Goal: Information Seeking & Learning: Find specific fact

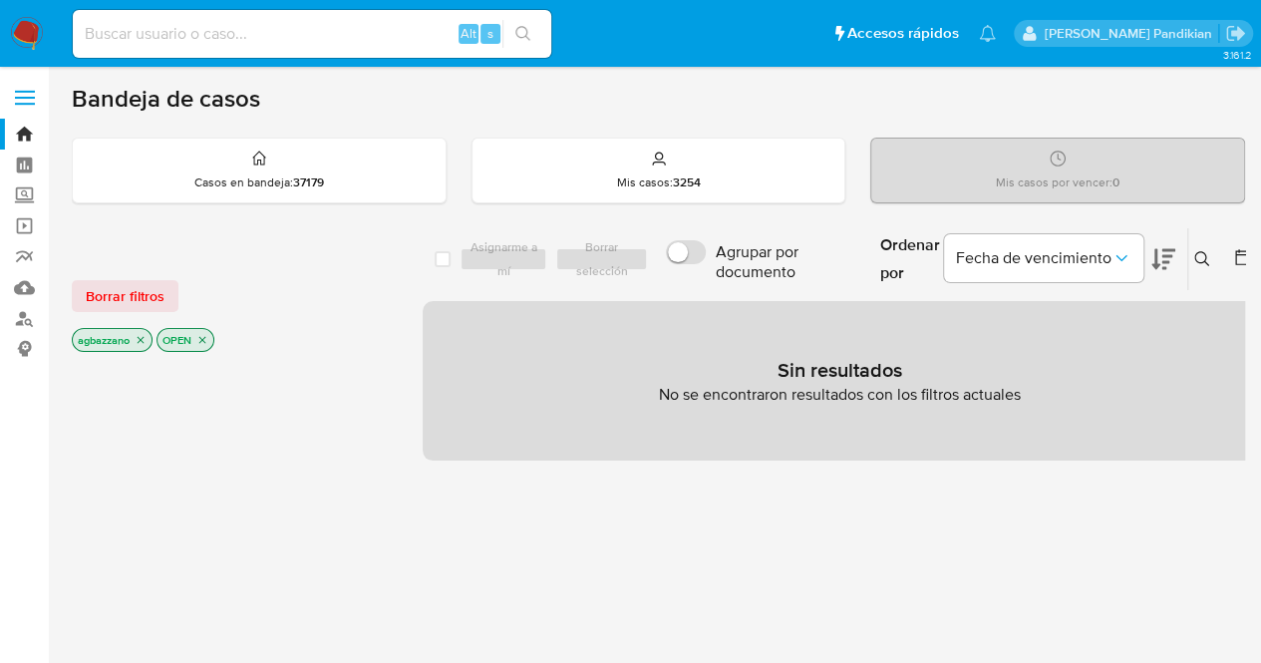
click at [311, 37] on input at bounding box center [312, 34] width 479 height 26
paste input "574381956"
type input "574381956"
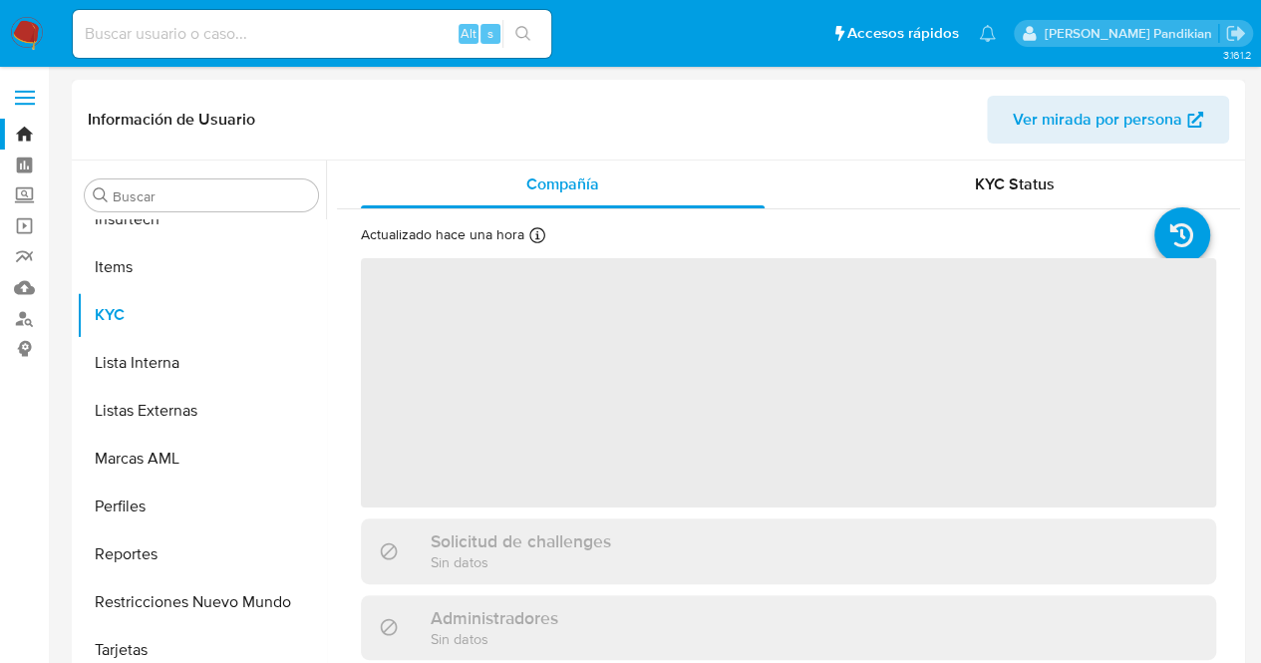
scroll to position [986, 0]
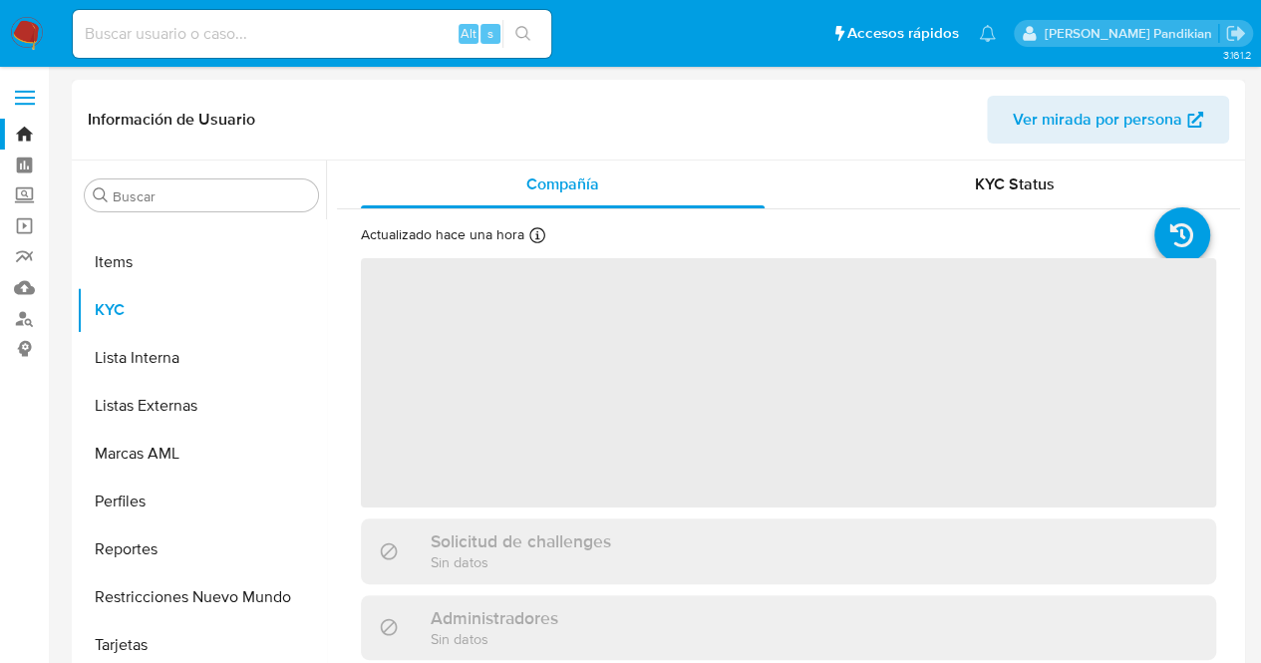
select select "10"
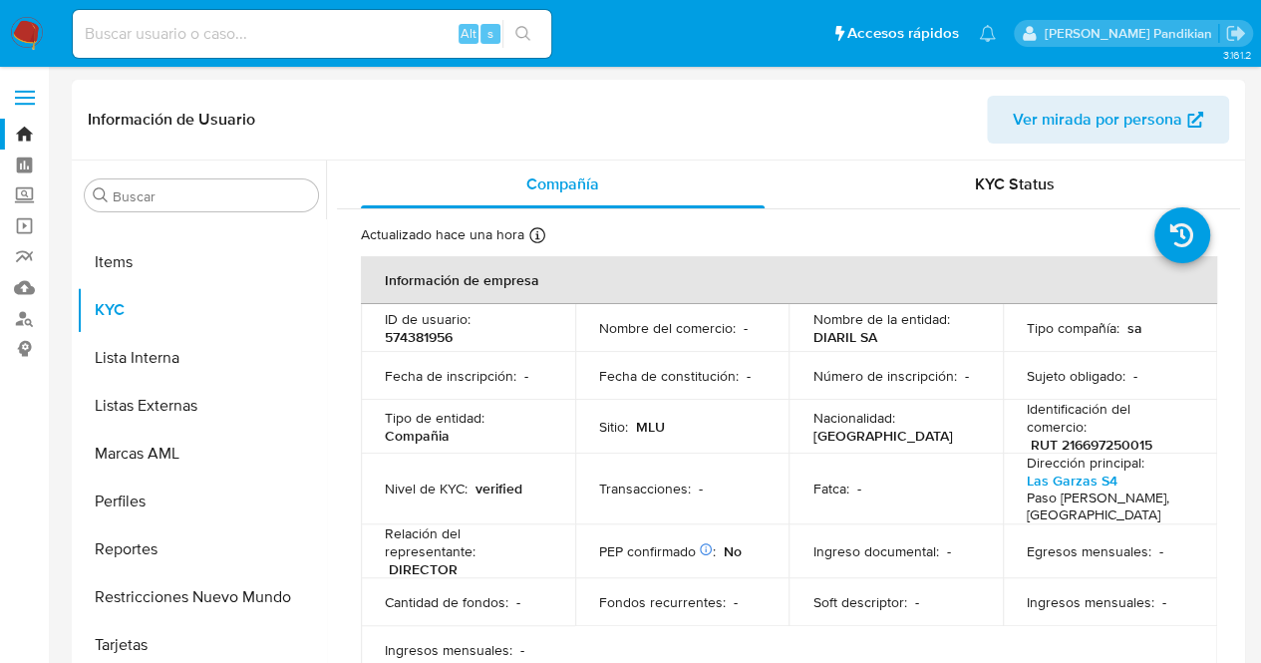
click at [564, 390] on td "Fecha de inscripción : -" at bounding box center [468, 376] width 214 height 48
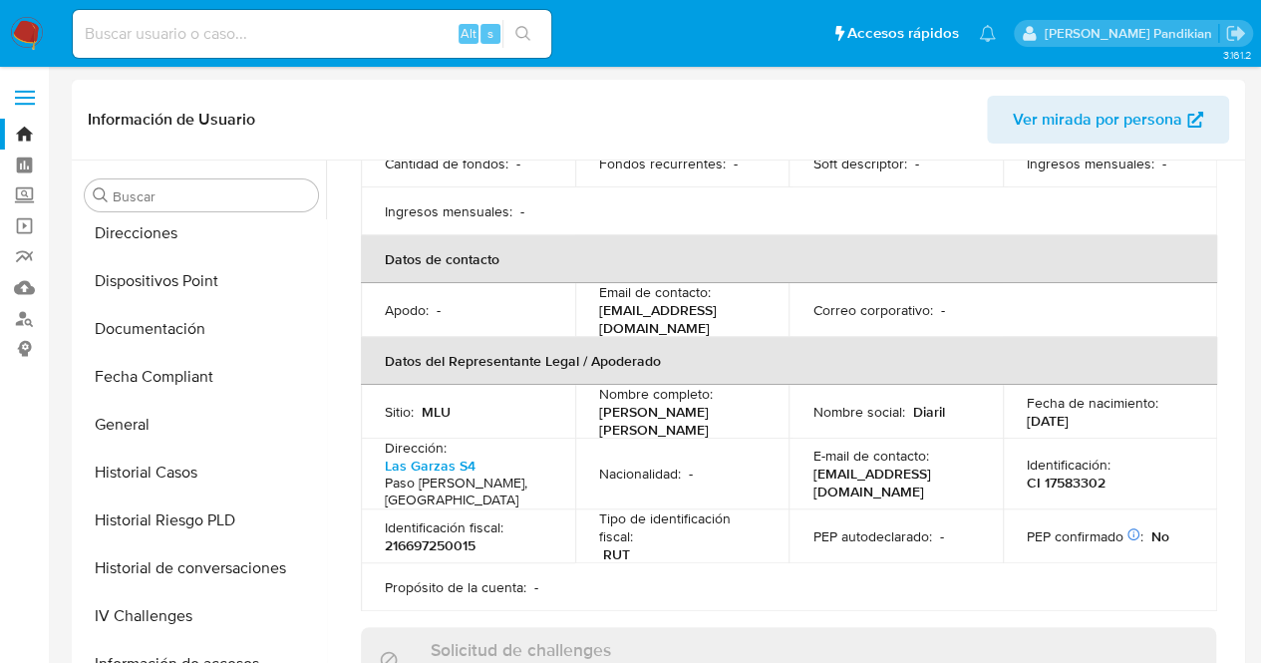
scroll to position [0, 0]
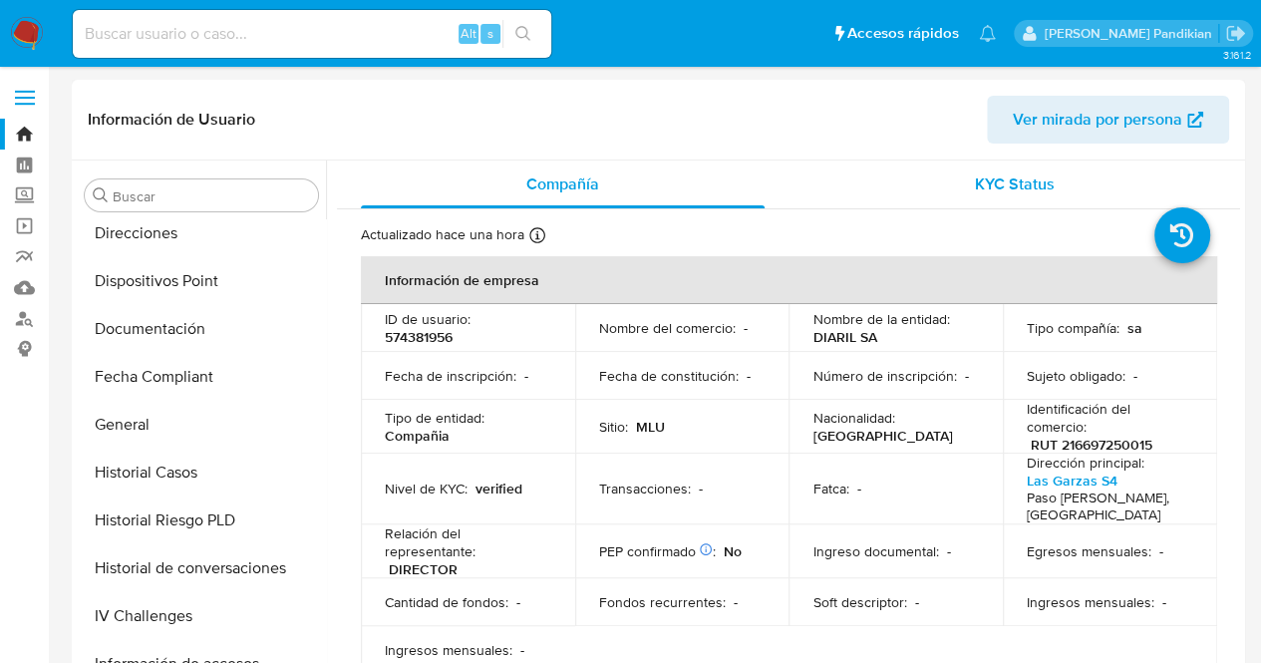
click at [1090, 183] on div "KYC Status" at bounding box center [1015, 185] width 404 height 48
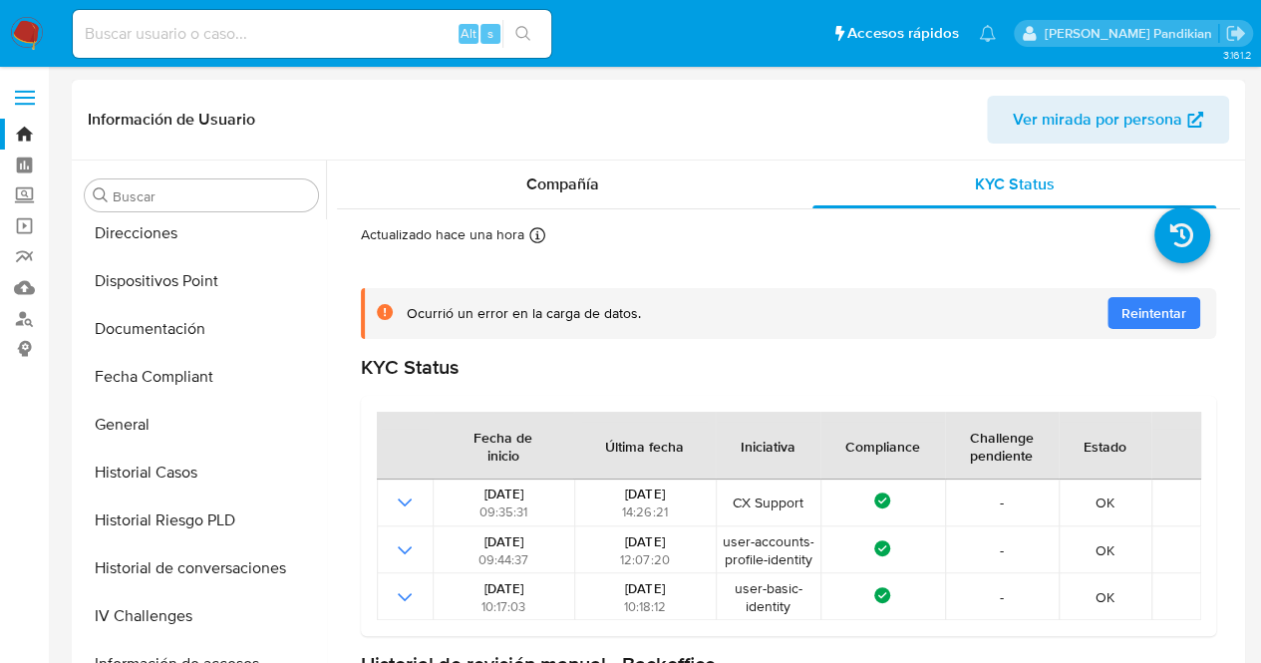
scroll to position [279, 0]
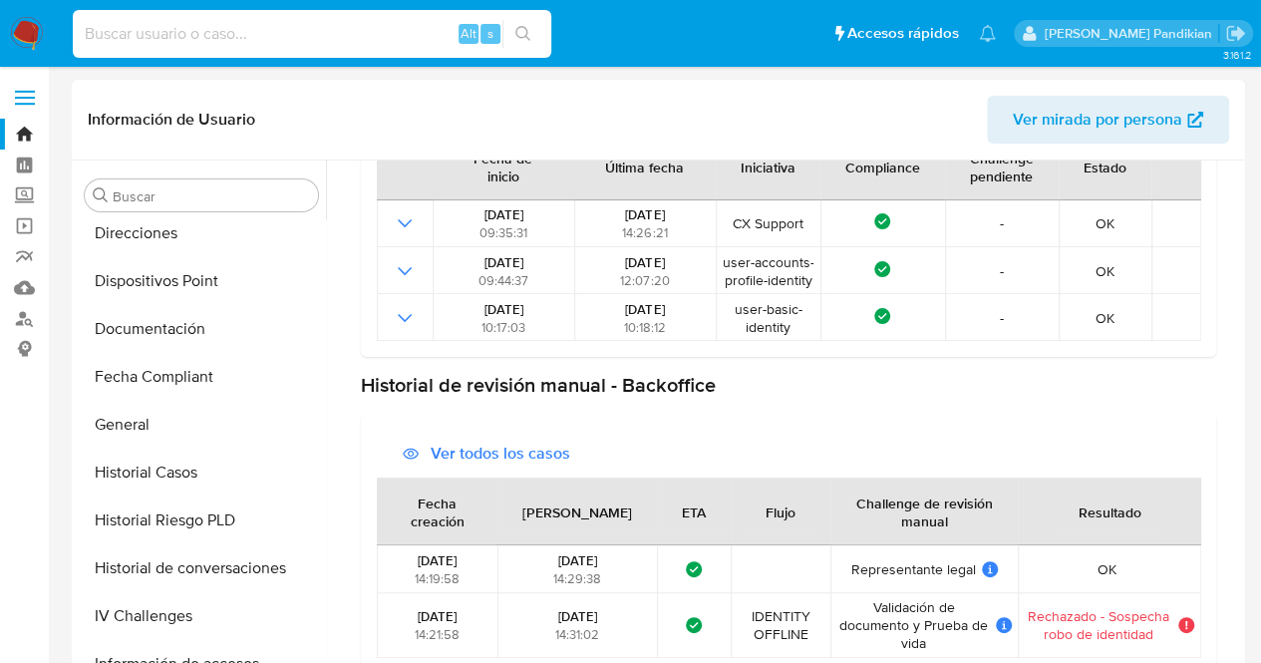
click at [233, 34] on input at bounding box center [312, 34] width 479 height 26
paste input "1697891830"
type input "1697891830"
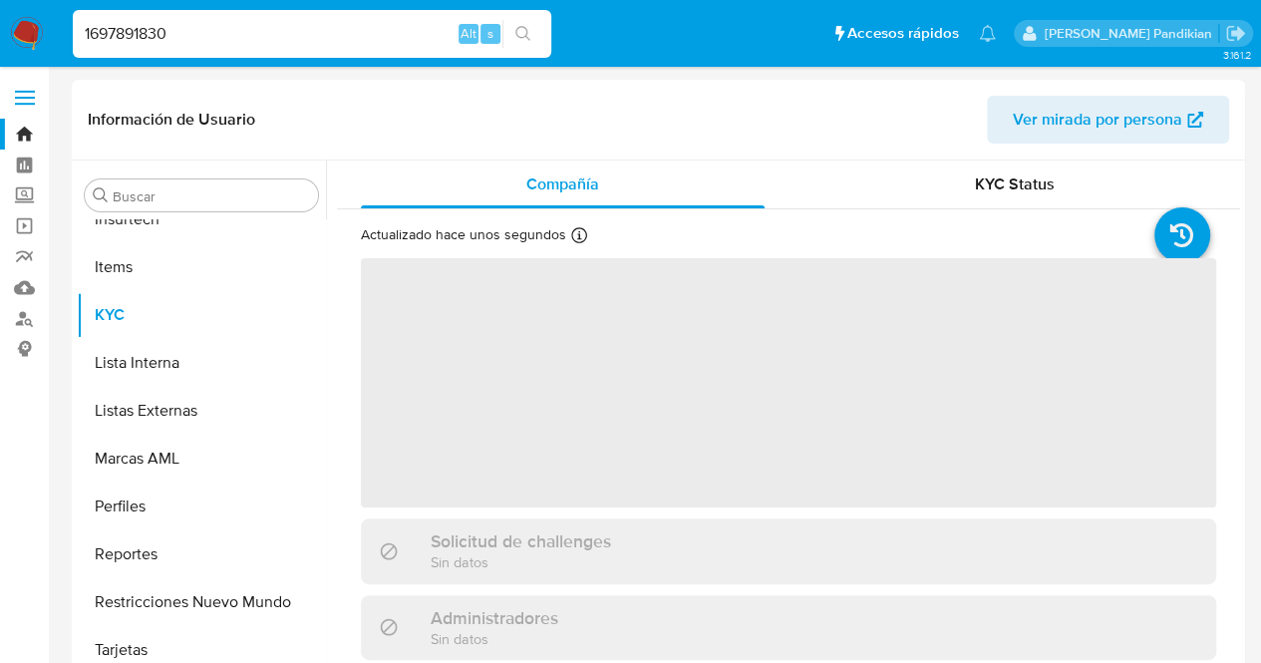
scroll to position [986, 0]
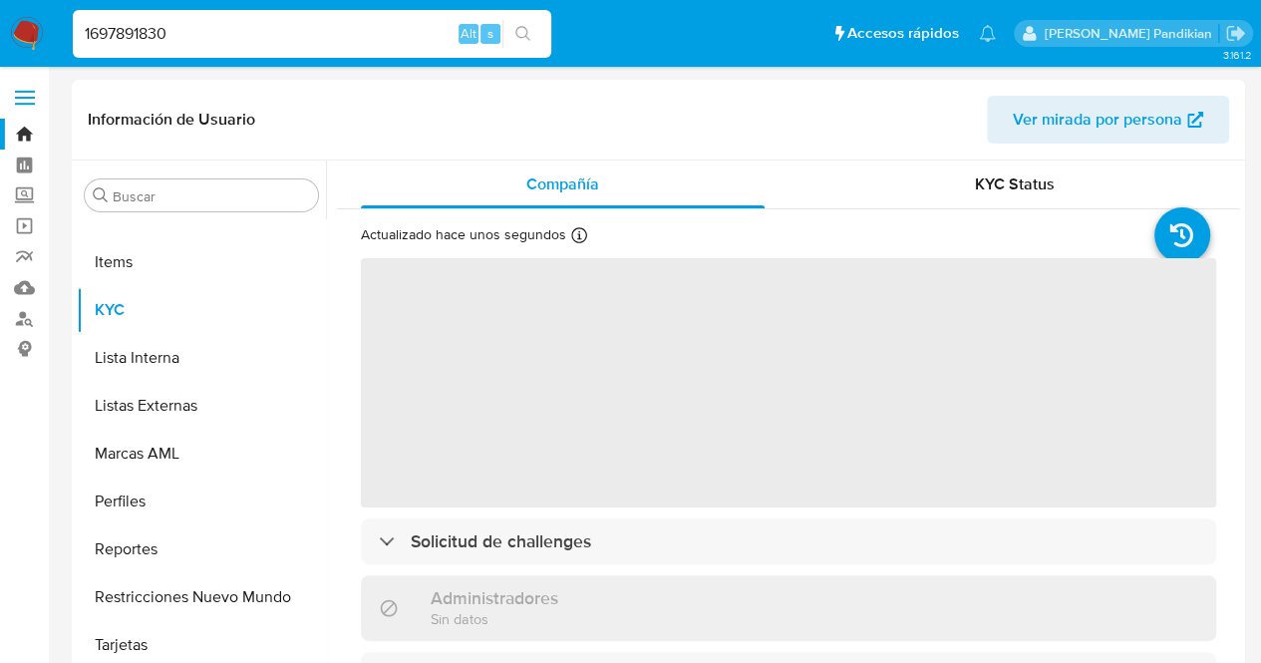
select select "10"
click at [1029, 164] on div "KYC Status" at bounding box center [1015, 185] width 404 height 48
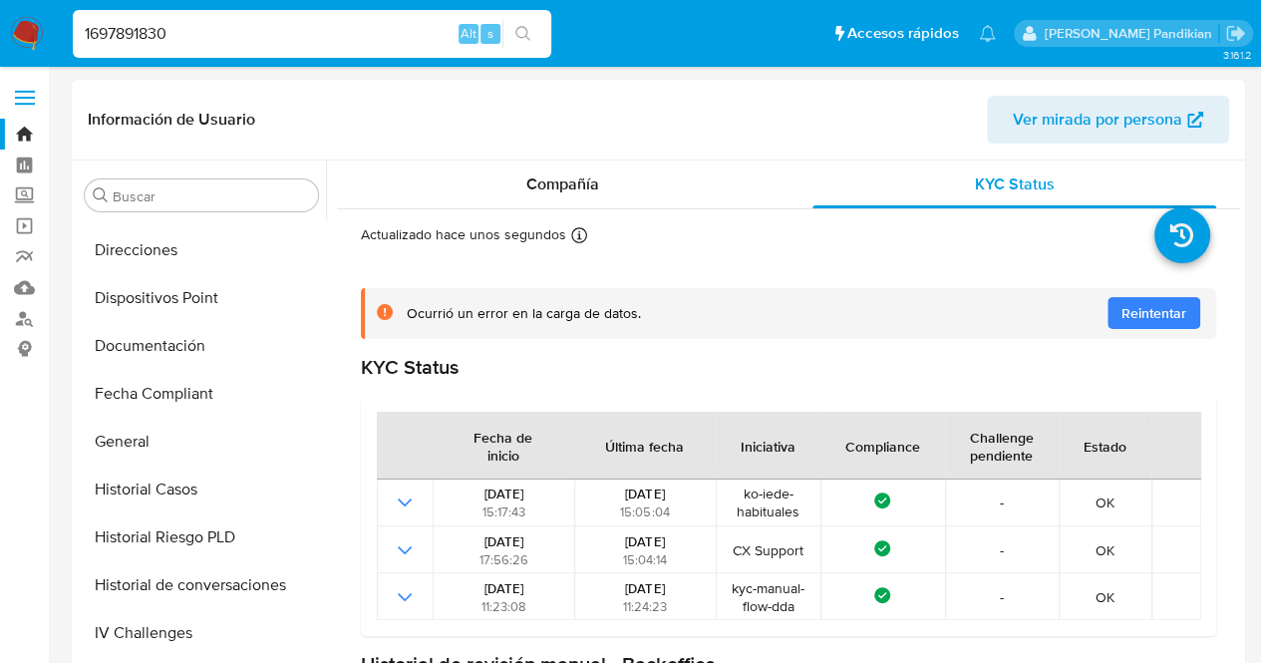
scroll to position [421, 0]
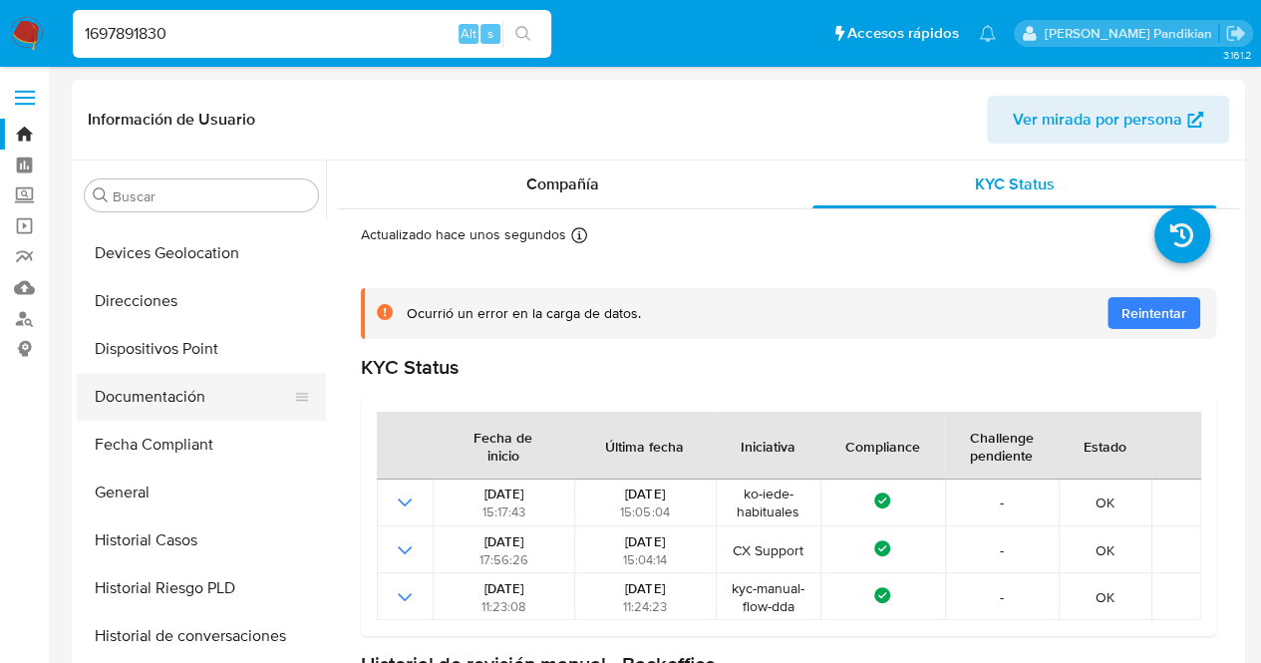
click at [235, 392] on button "Documentación" at bounding box center [193, 397] width 233 height 48
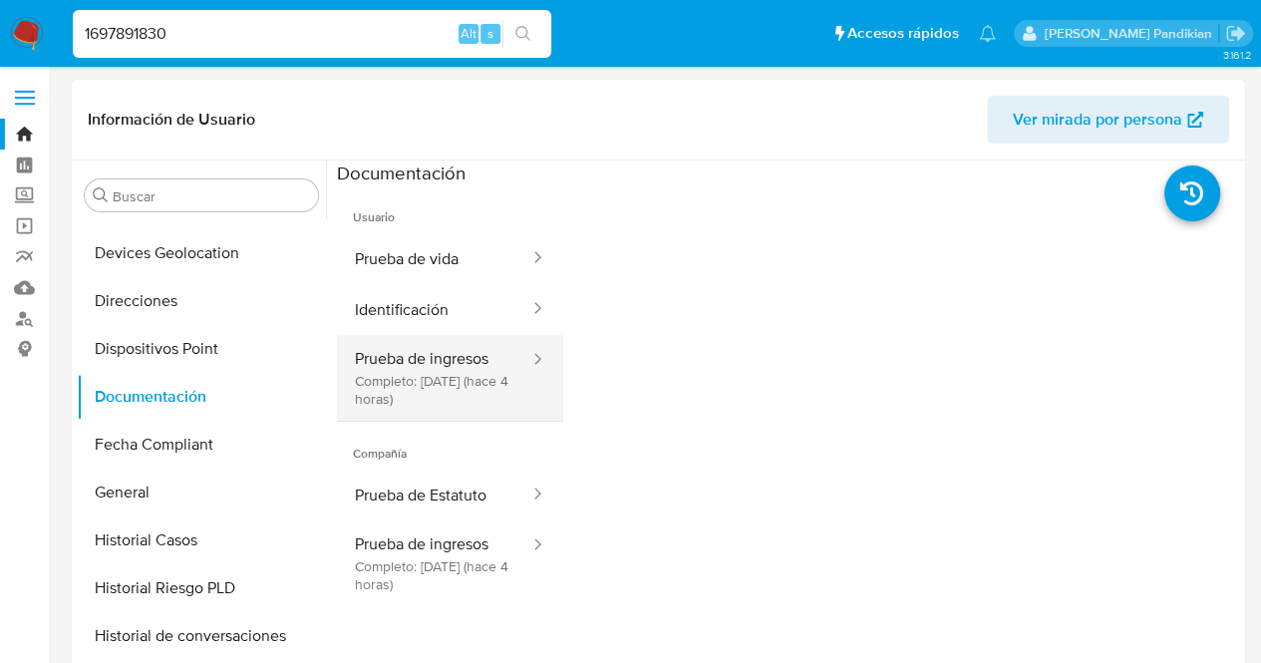
click at [449, 380] on button "Prueba de ingresos Completo: [DATE] (hace 4 horas)" at bounding box center [434, 378] width 194 height 86
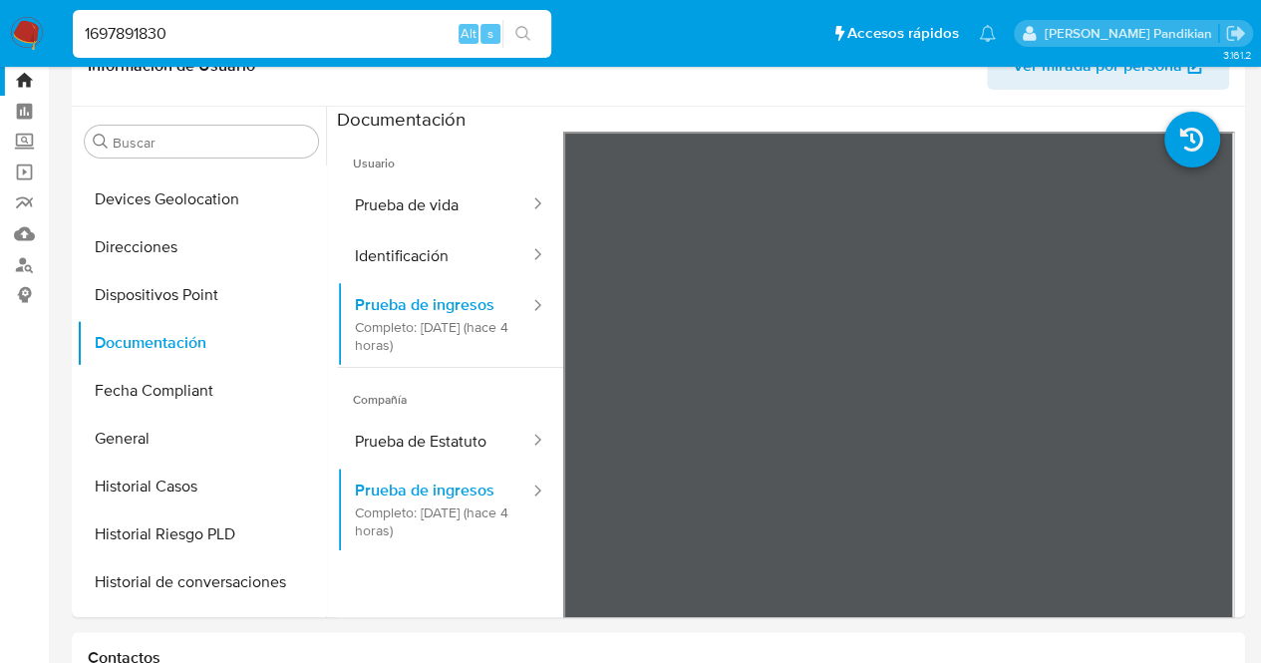
scroll to position [57, 0]
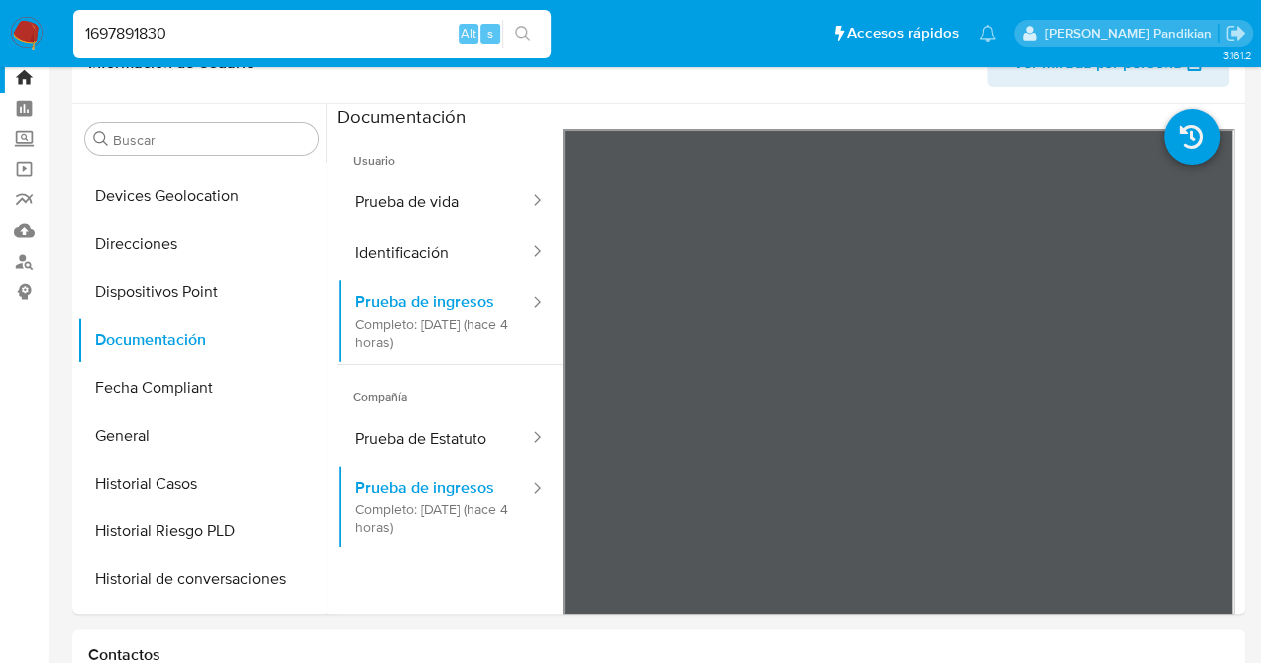
drag, startPoint x: 308, startPoint y: 36, endPoint x: 0, endPoint y: 71, distance: 310.0
paste input "784312217"
type input "784312217"
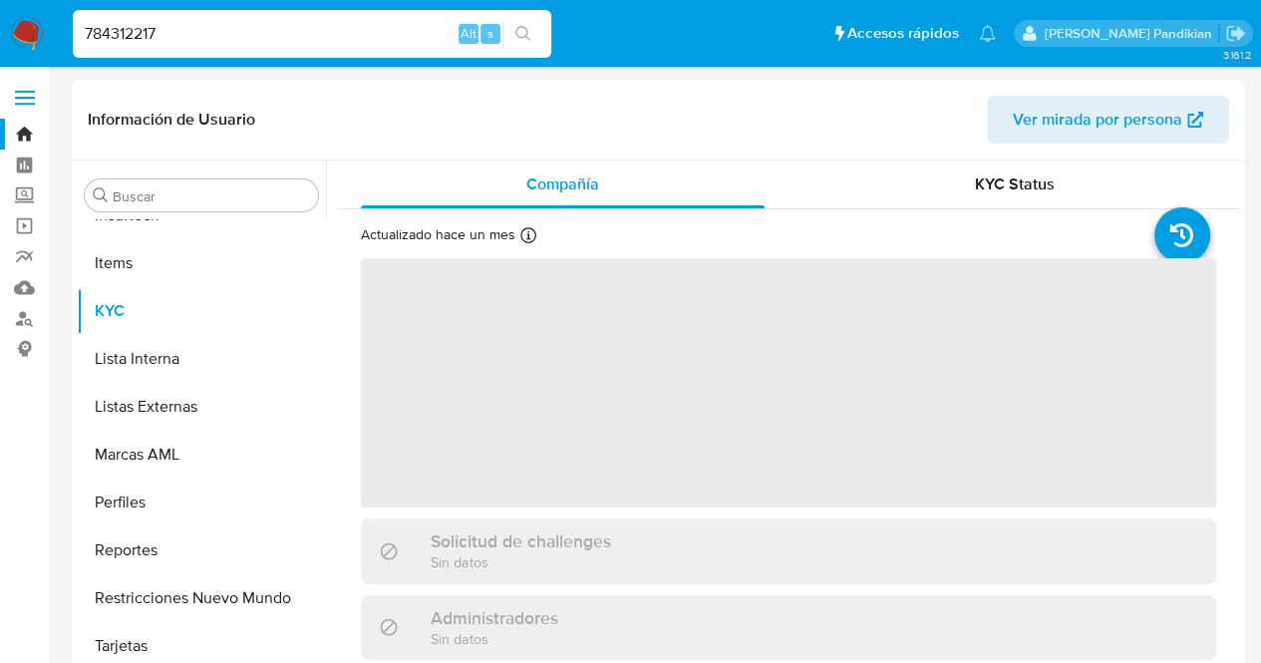
scroll to position [986, 0]
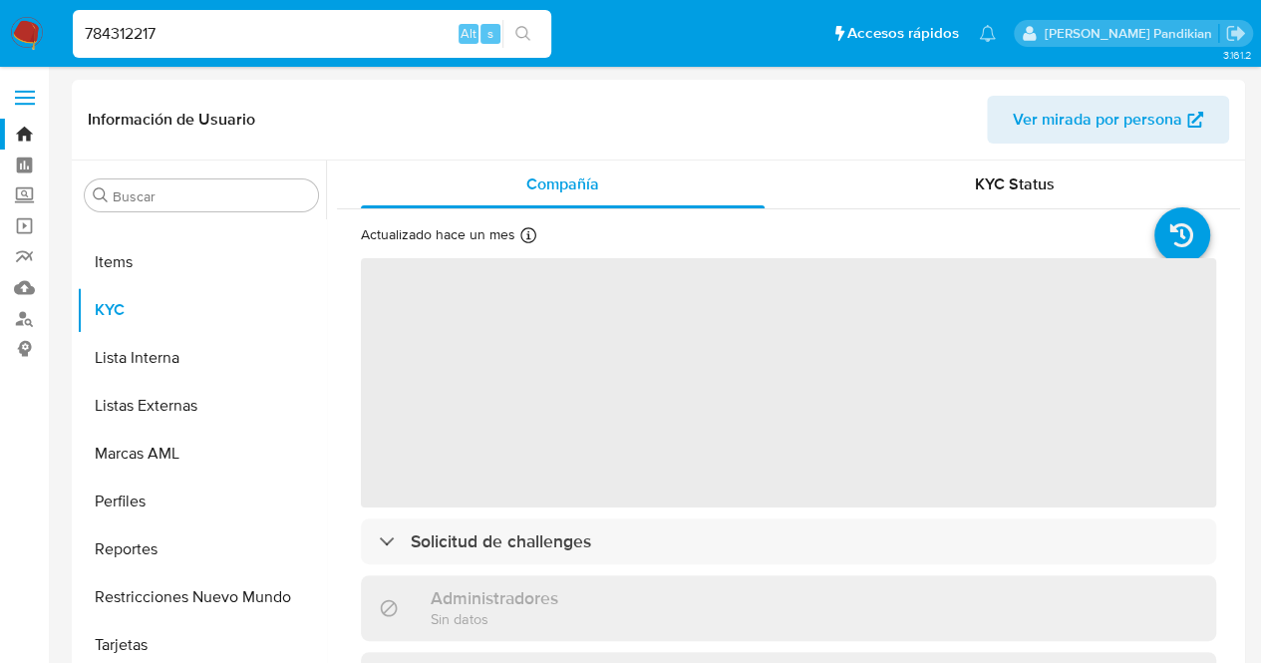
select select "10"
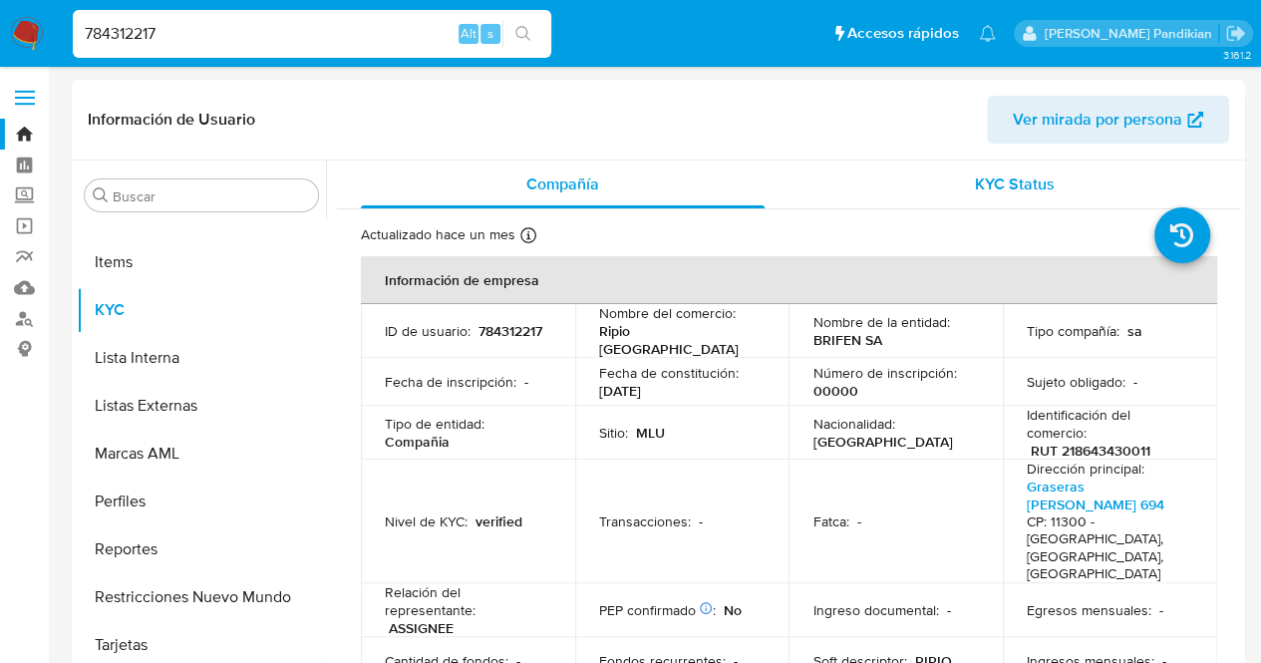
click at [963, 166] on div "KYC Status" at bounding box center [1015, 185] width 404 height 48
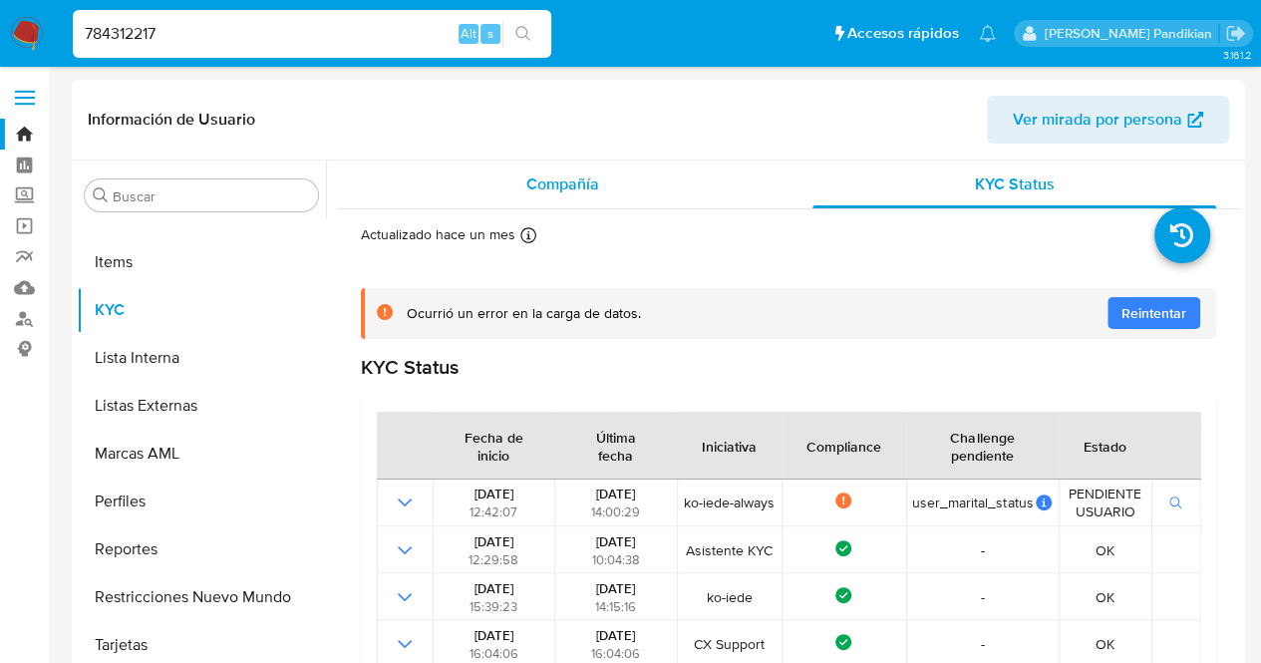
click at [624, 170] on div "Compañía" at bounding box center [563, 185] width 404 height 48
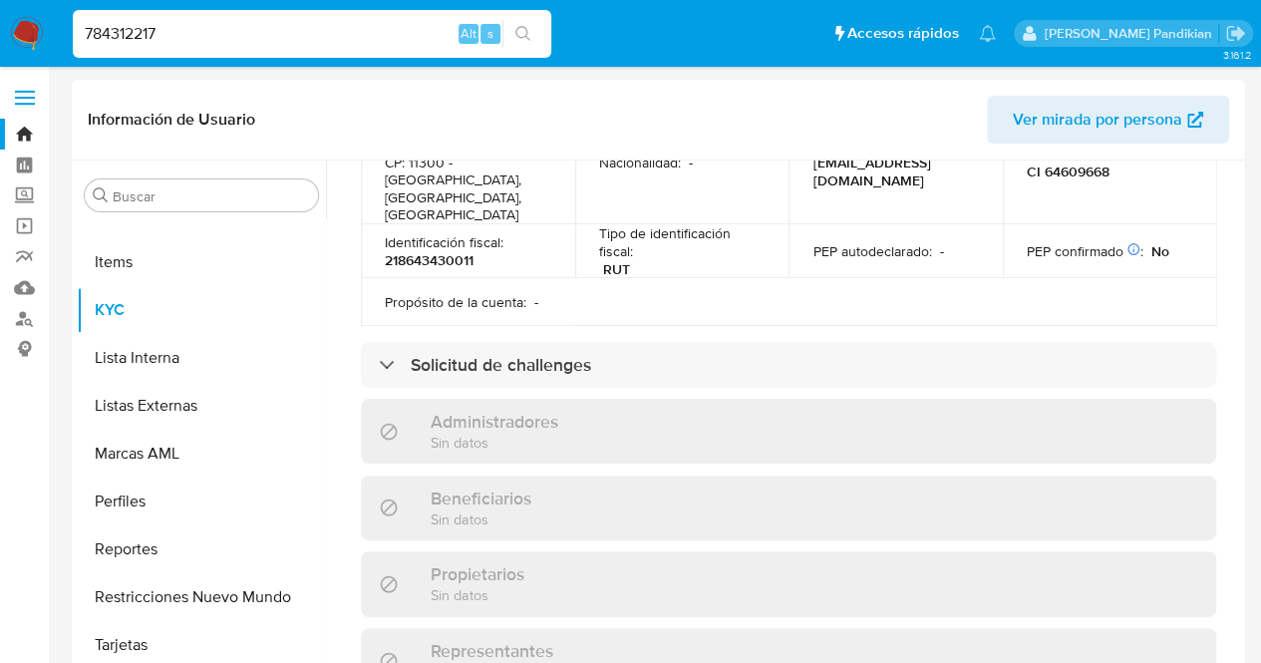
scroll to position [820, 0]
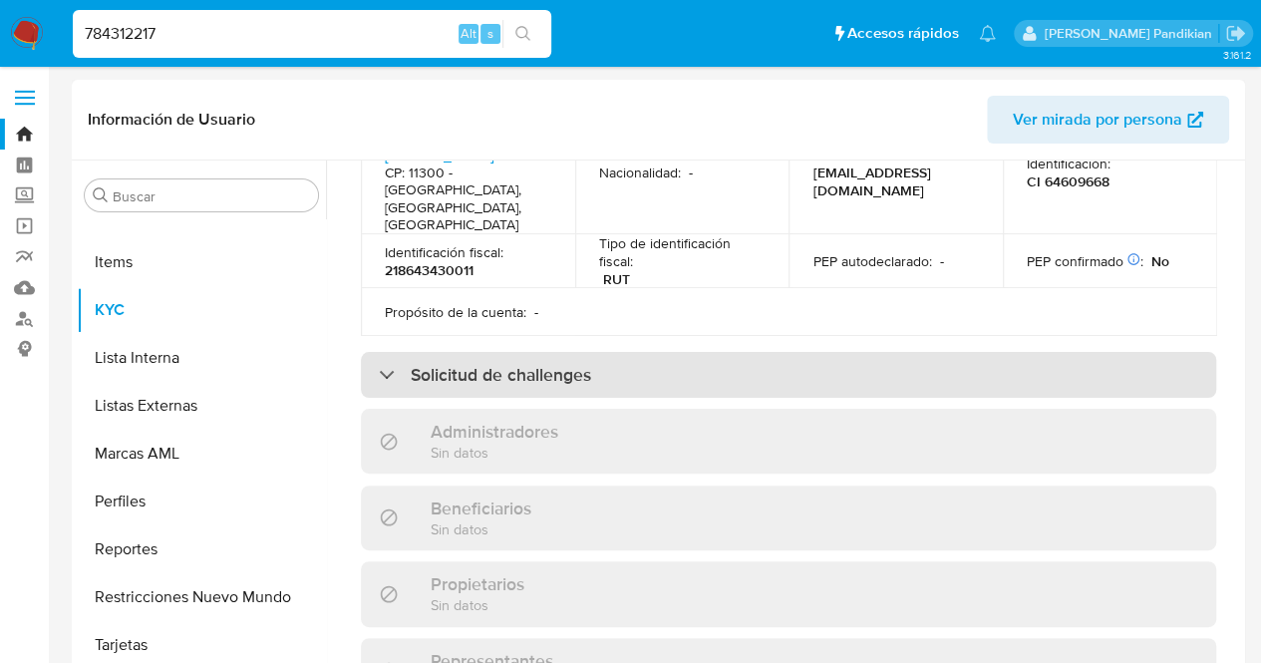
click at [860, 352] on div "Solicitud de challenges" at bounding box center [788, 375] width 855 height 46
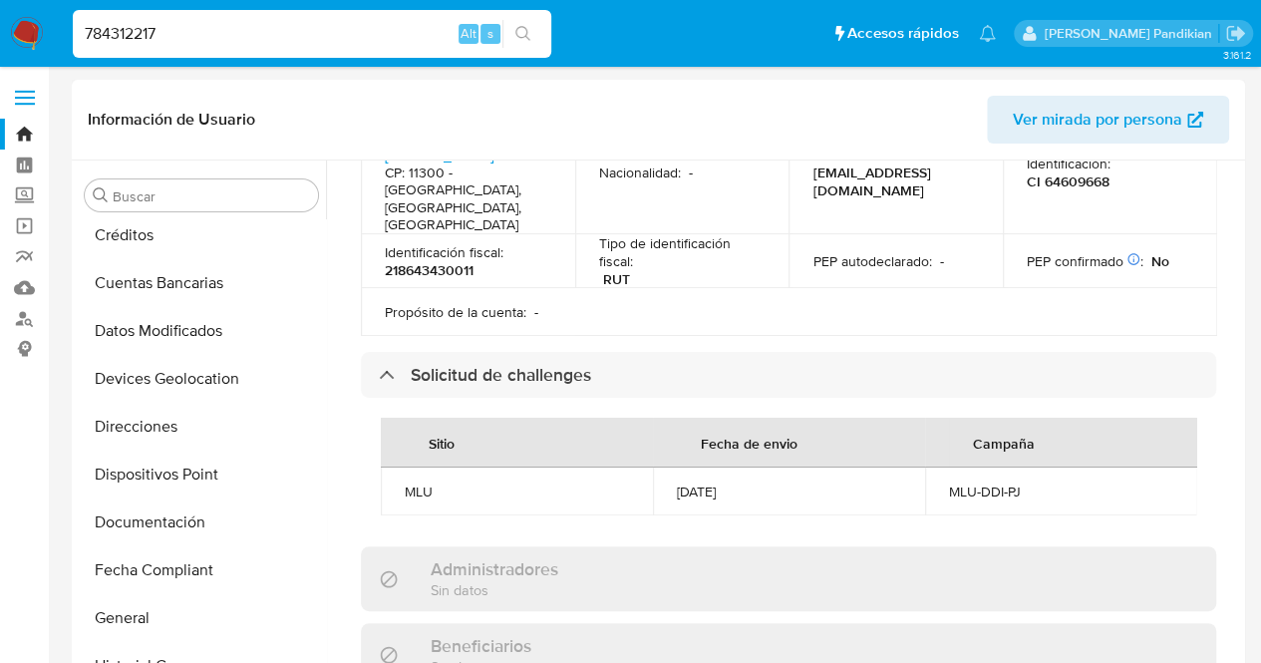
scroll to position [303, 0]
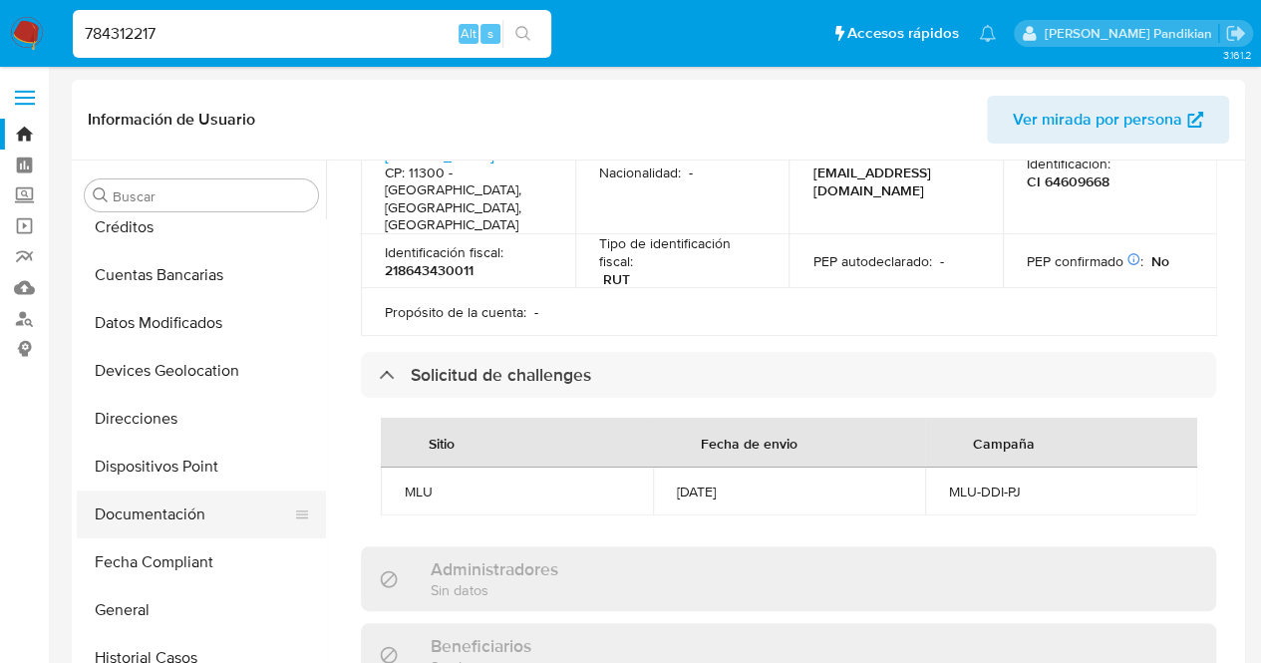
click at [193, 514] on button "Documentación" at bounding box center [193, 515] width 233 height 48
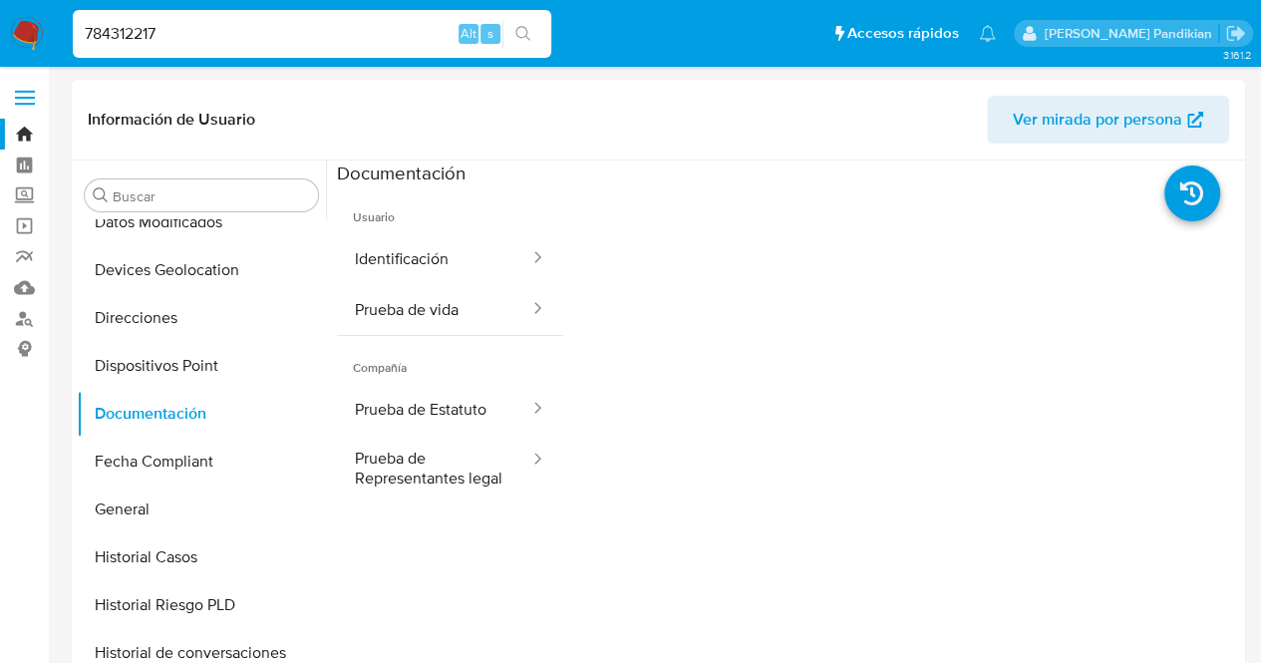
scroll to position [417, 0]
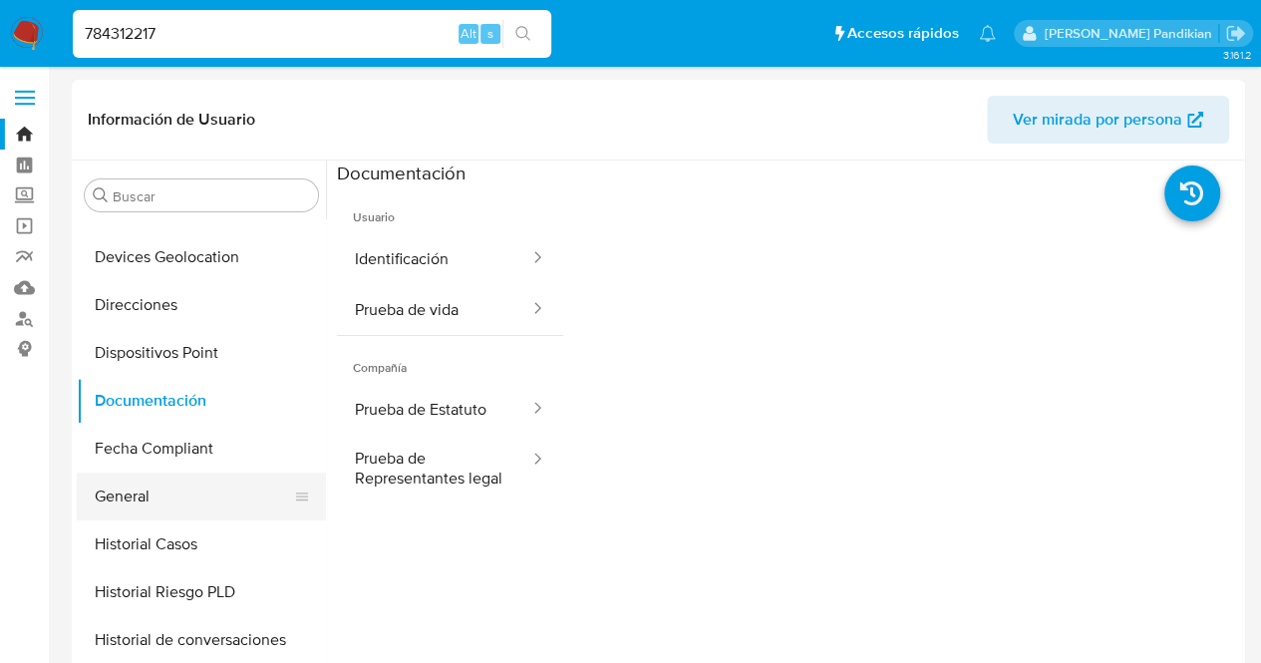
click at [186, 480] on button "General" at bounding box center [193, 497] width 233 height 48
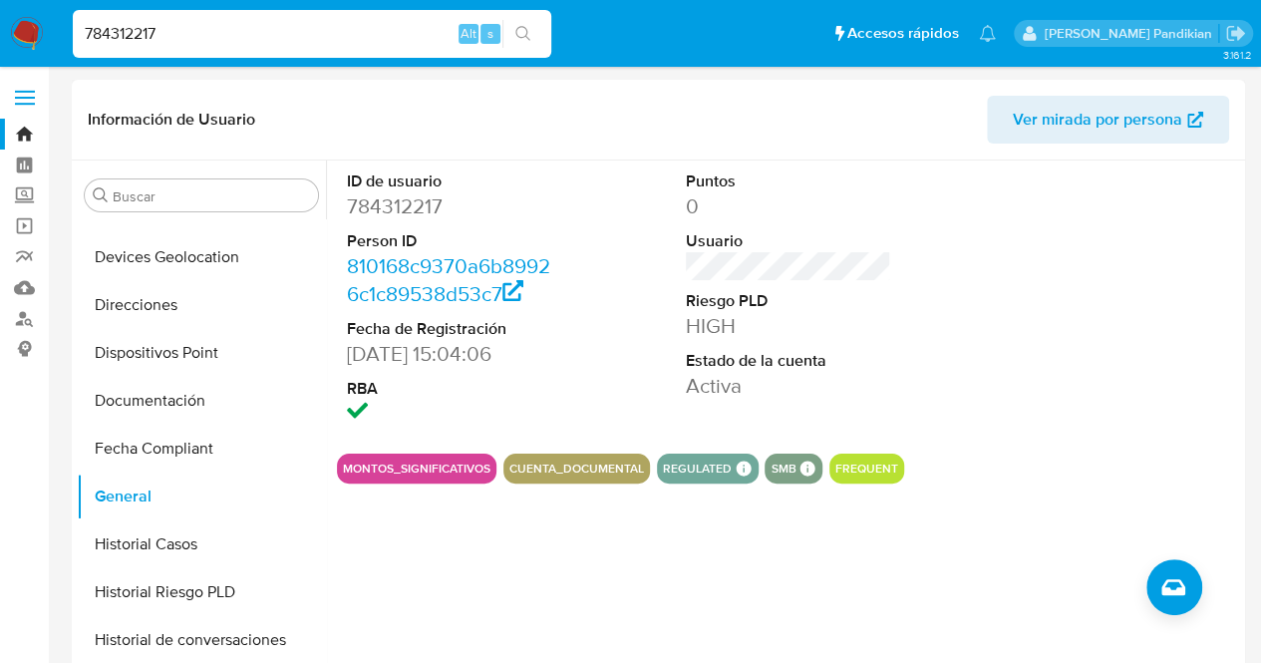
click at [766, 246] on dt "Usuario" at bounding box center [789, 241] width 206 height 22
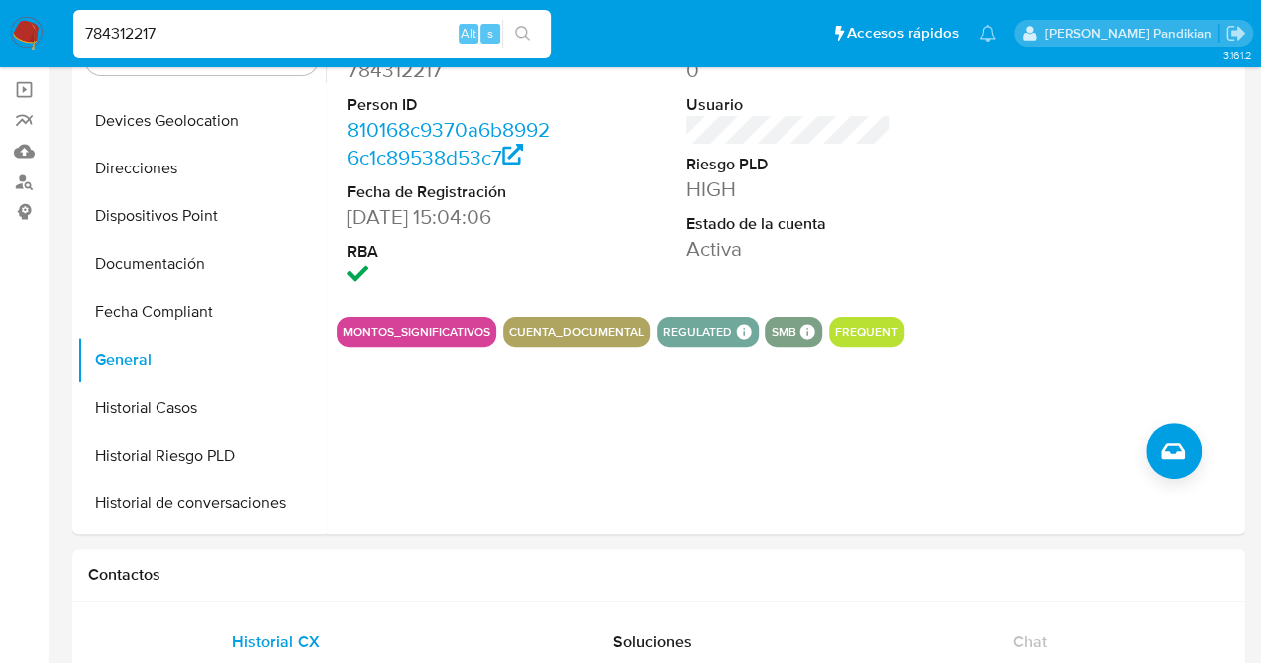
scroll to position [0, 0]
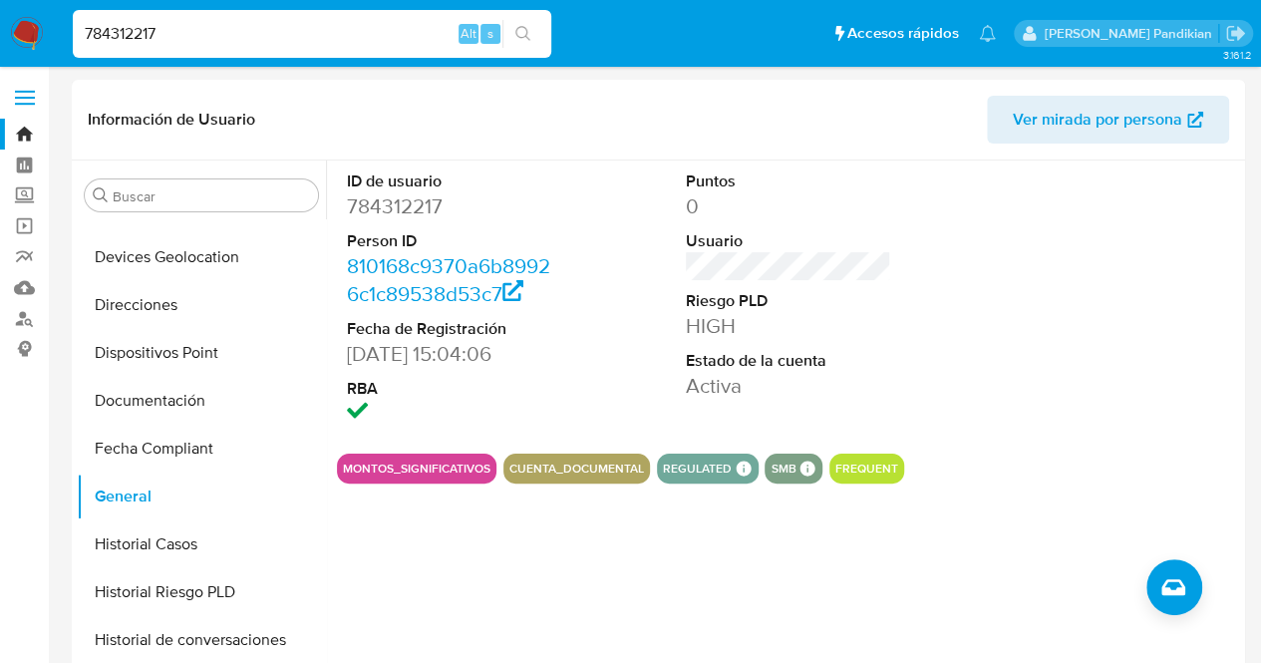
drag, startPoint x: 252, startPoint y: 26, endPoint x: 0, endPoint y: 43, distance: 252.8
click at [0, 43] on nav "Pausado Ver notificaciones 784312217 Alt s Accesos rápidos Presiona las siguien…" at bounding box center [630, 33] width 1261 height 67
paste input "1697891830"
type input "1697891830"
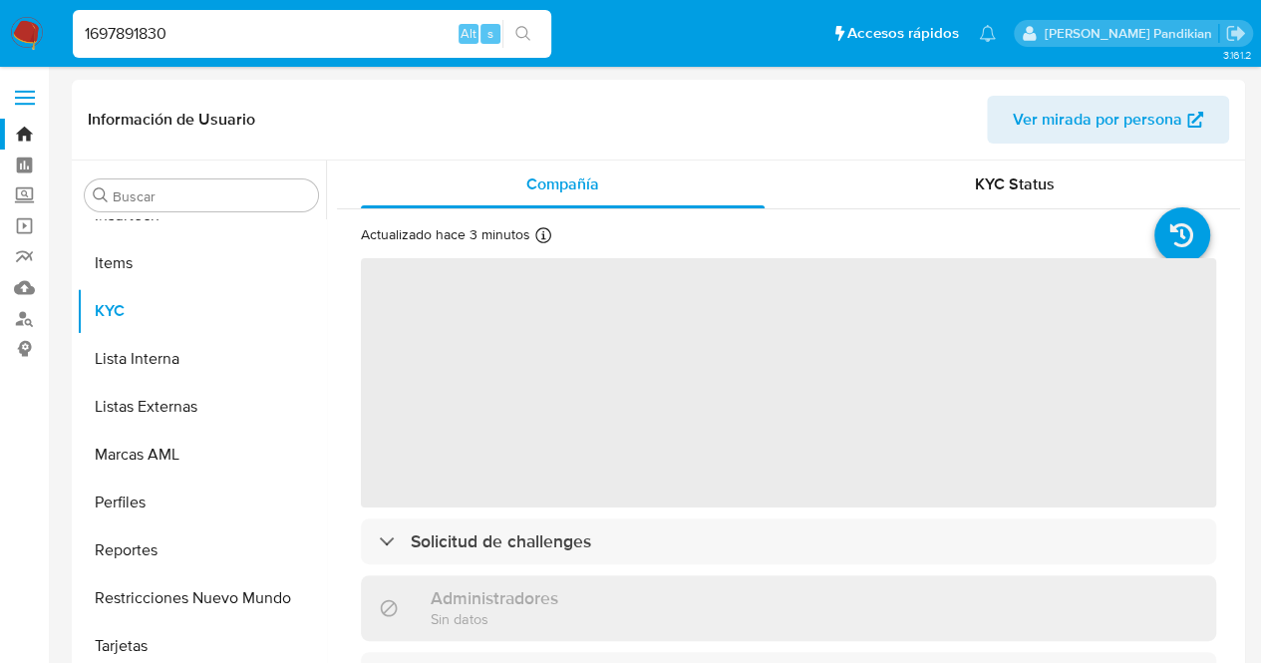
scroll to position [986, 0]
select select "10"
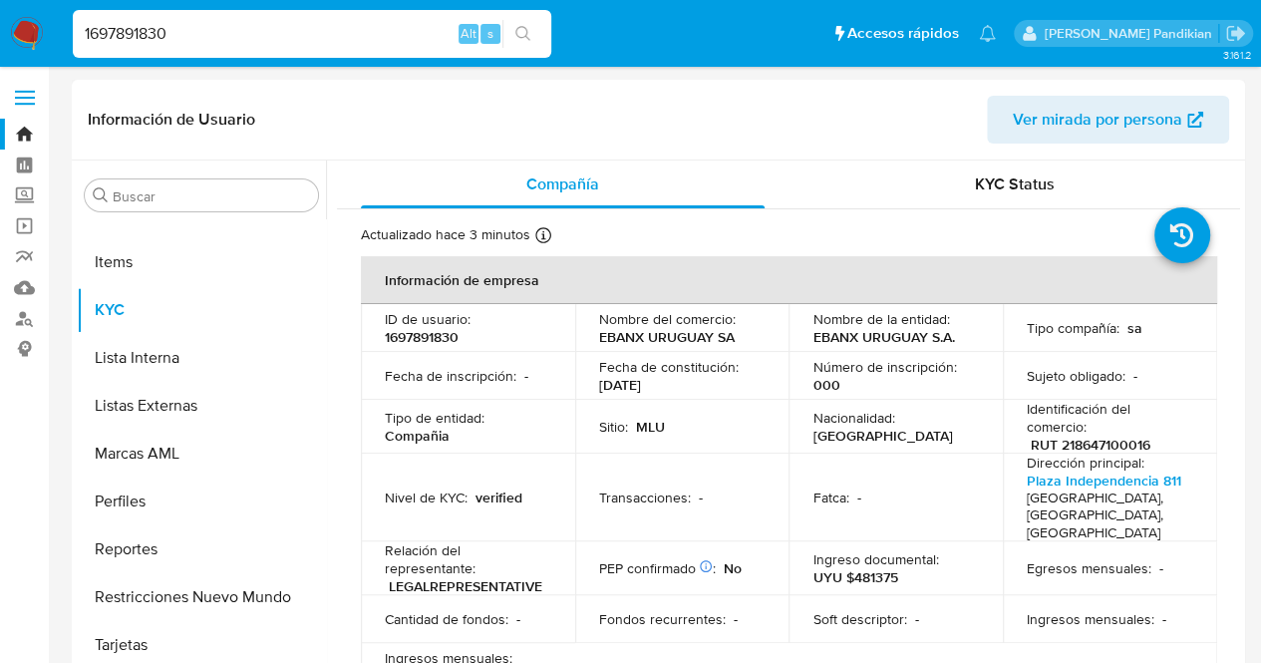
drag, startPoint x: 1239, startPoint y: 223, endPoint x: 1225, endPoint y: 294, distance: 72.2
click at [1225, 294] on div "Compañía KYC Status Actualizado hace 3 minutos Creado: [DATE] 10:29:23 Actualiz…" at bounding box center [783, 416] width 914 height 510
click at [1181, 362] on td "Sujeto obligado : -" at bounding box center [1110, 376] width 214 height 48
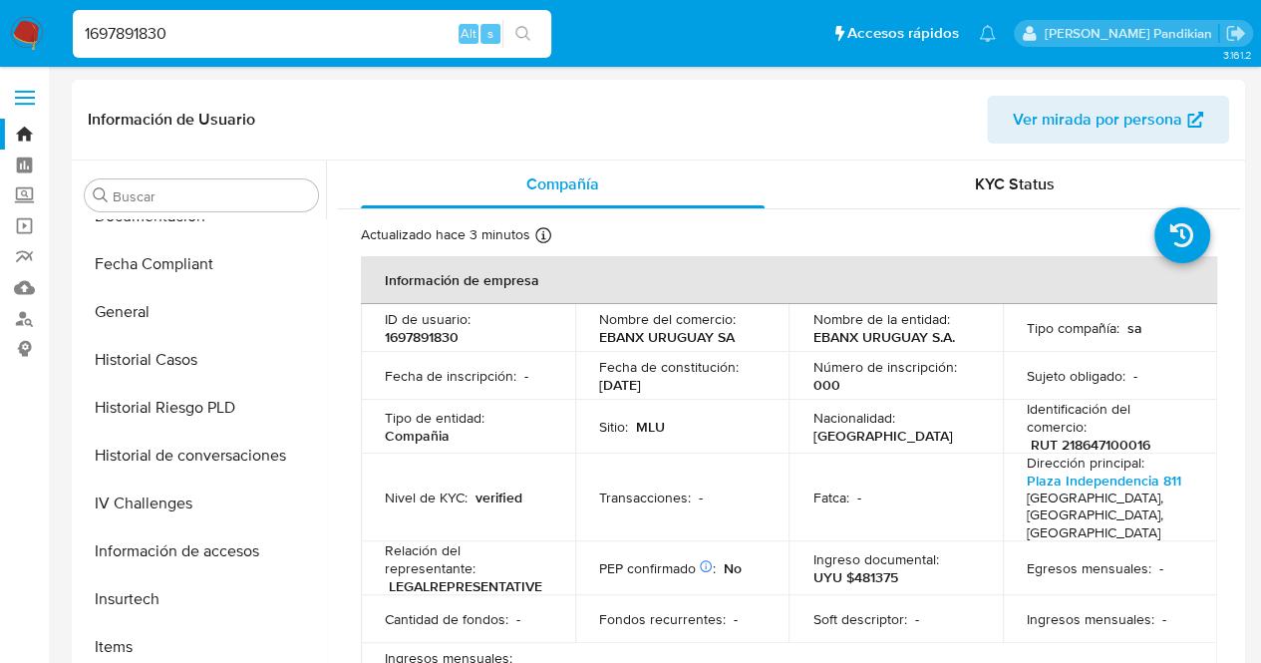
scroll to position [606, 0]
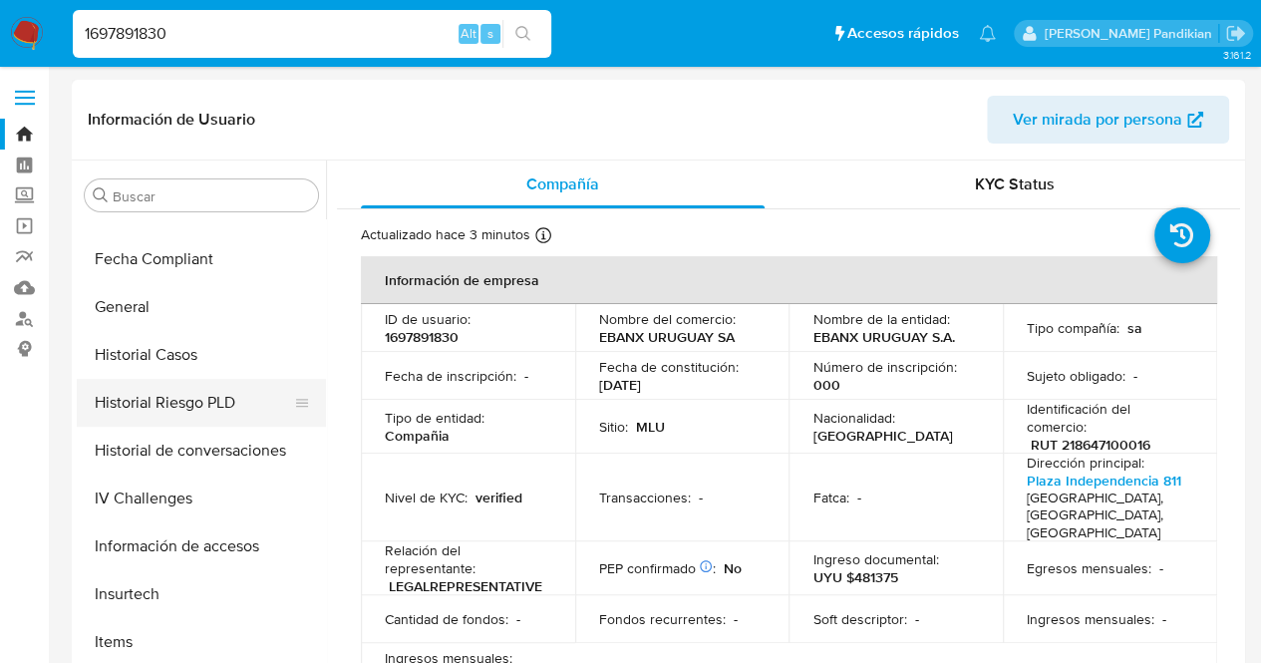
click at [255, 380] on button "Historial Riesgo PLD" at bounding box center [193, 403] width 233 height 48
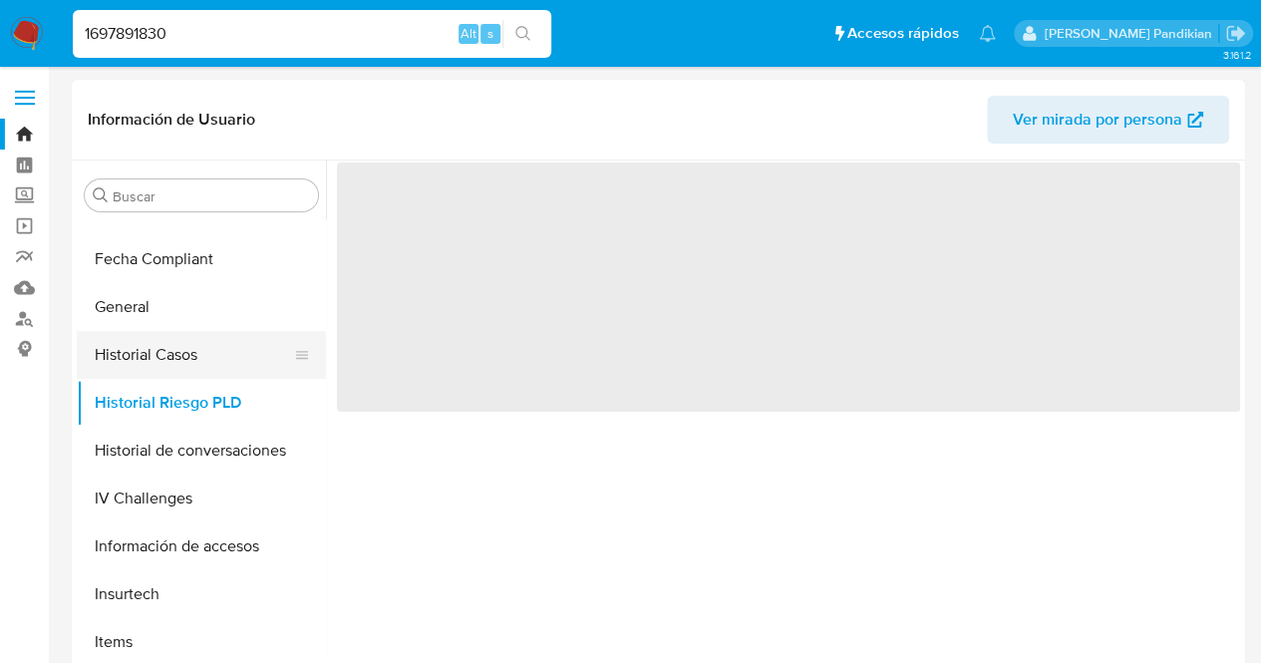
click at [243, 360] on button "Historial Casos" at bounding box center [193, 355] width 233 height 48
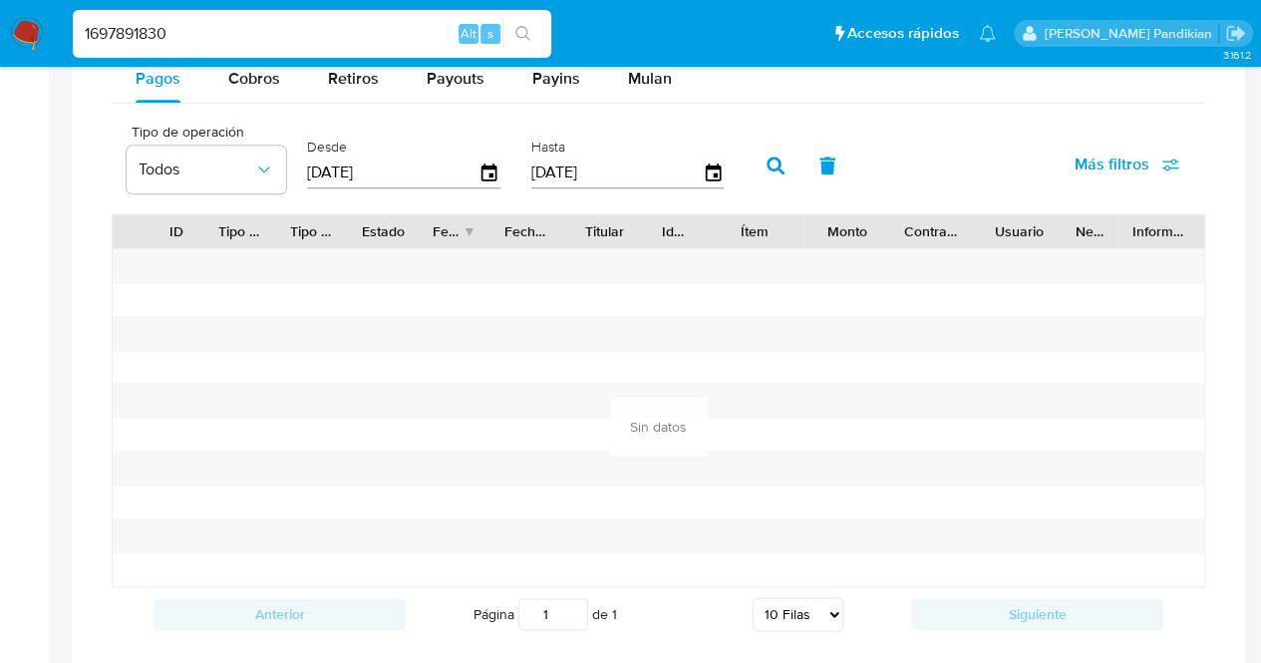
scroll to position [1170, 0]
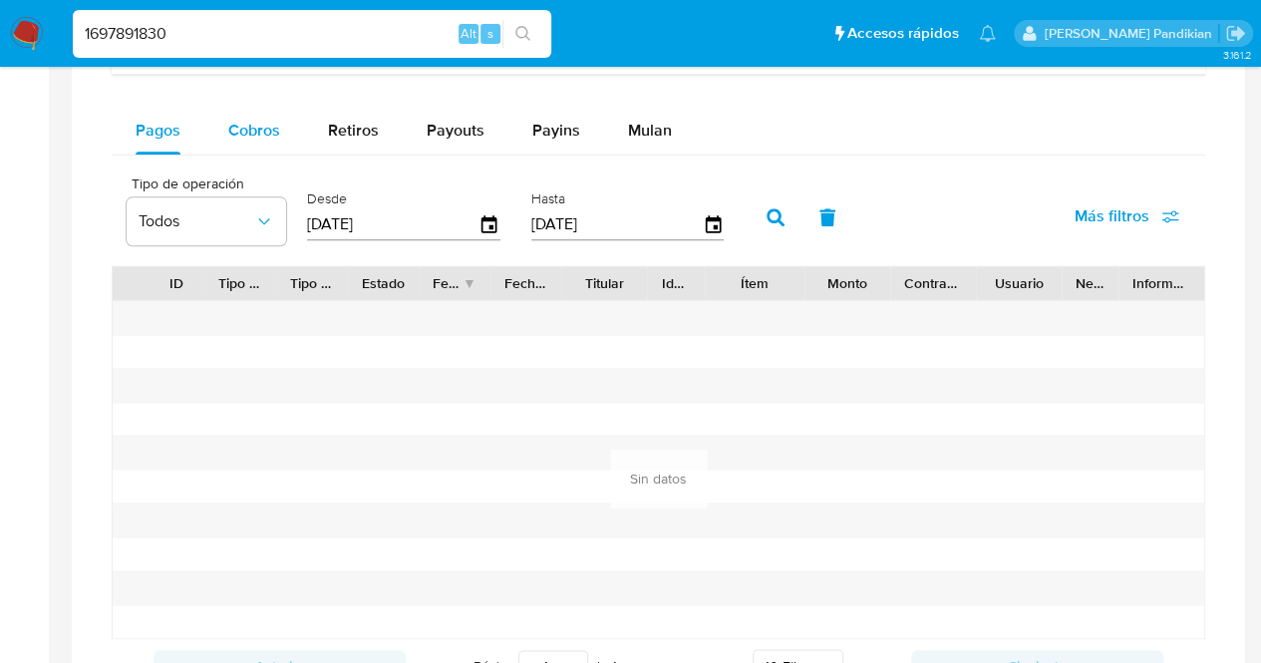
click at [259, 134] on span "Cobros" at bounding box center [254, 130] width 52 height 23
select select "10"
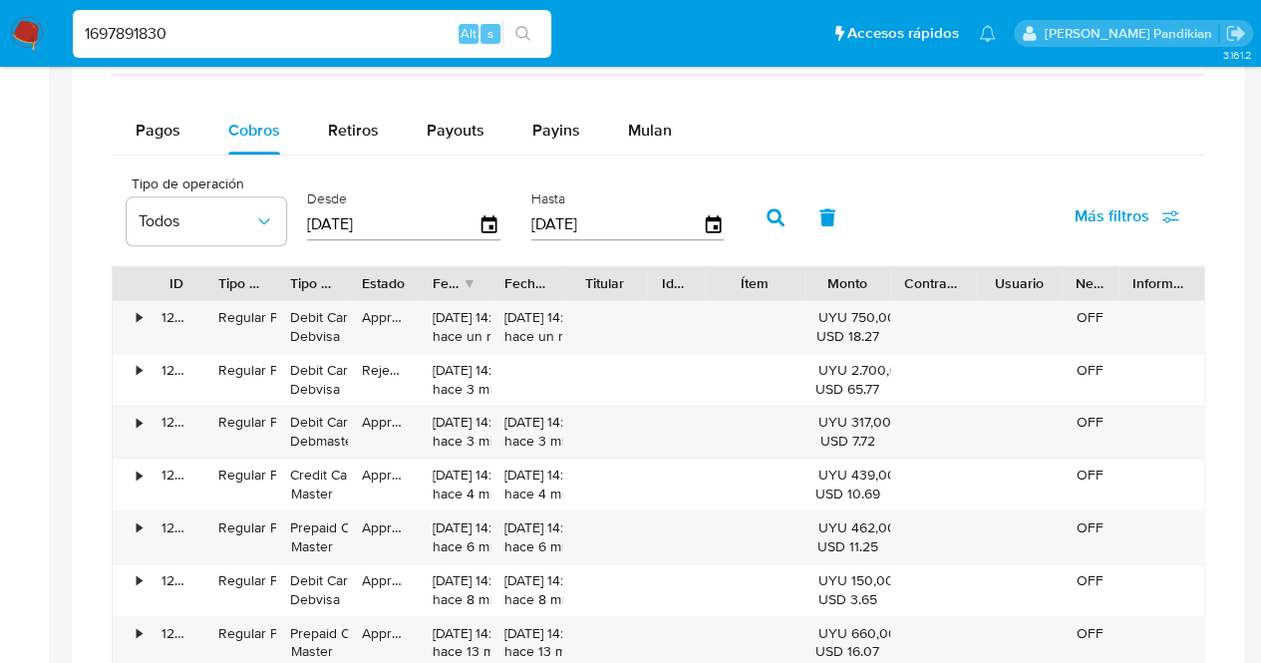
click at [809, 278] on div at bounding box center [805, 283] width 36 height 34
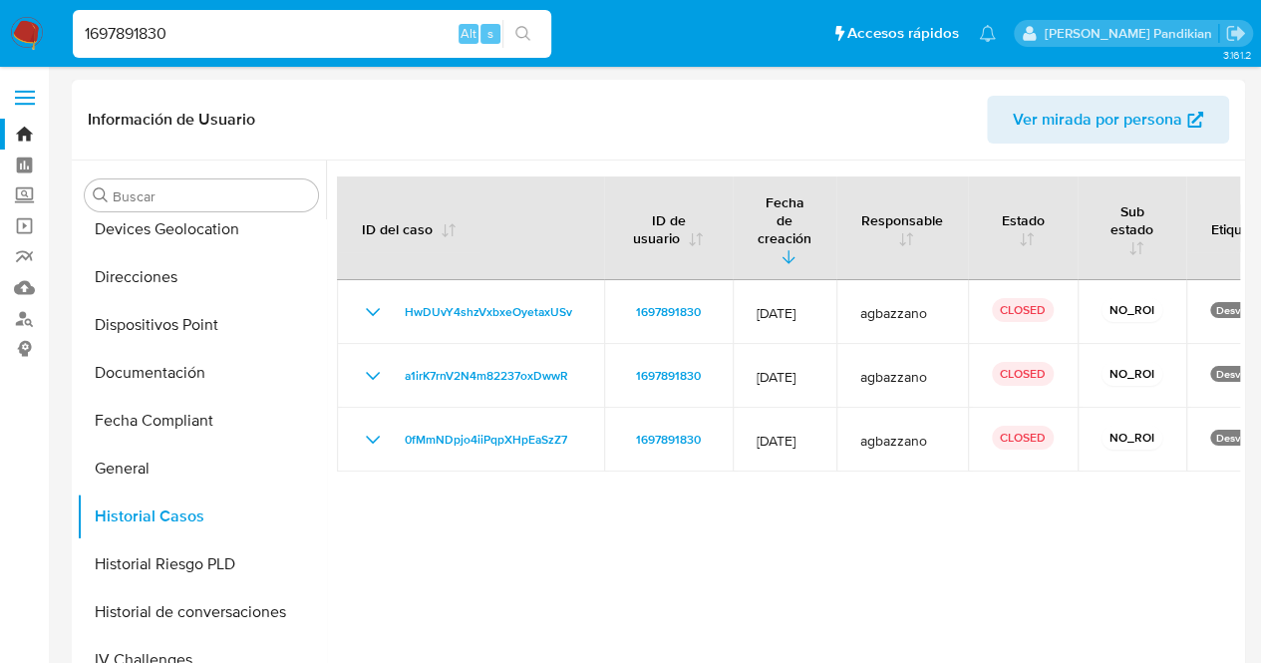
scroll to position [414, 0]
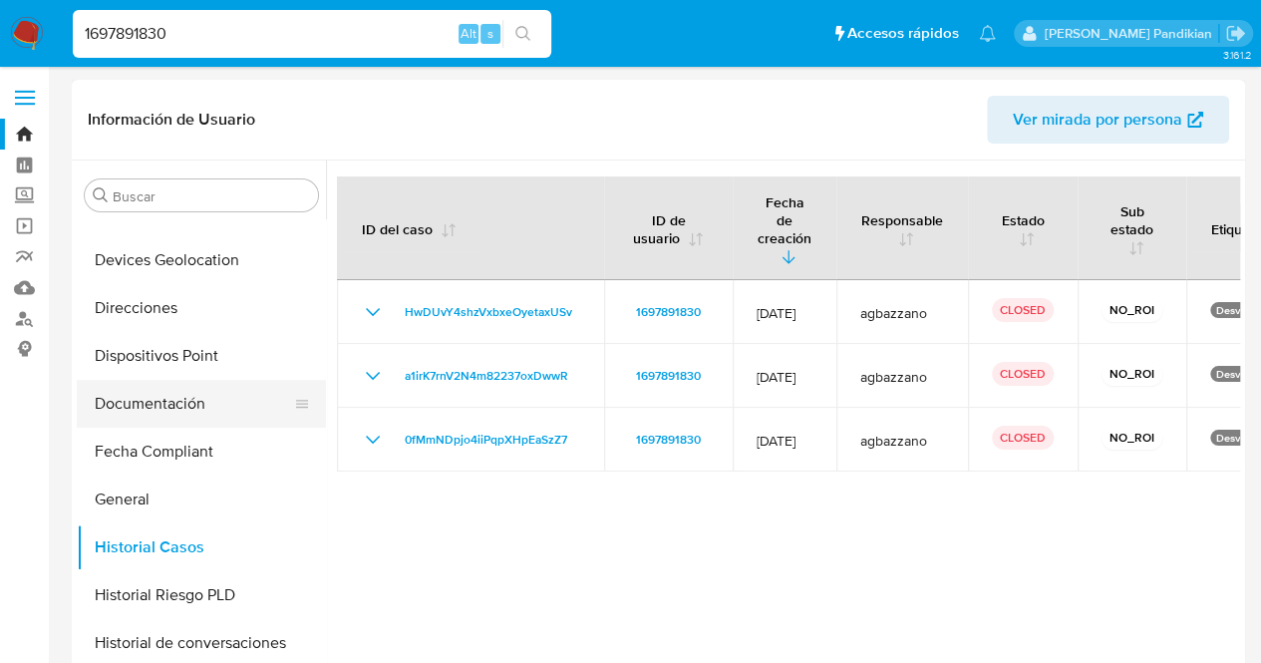
click at [233, 401] on button "Documentación" at bounding box center [193, 404] width 233 height 48
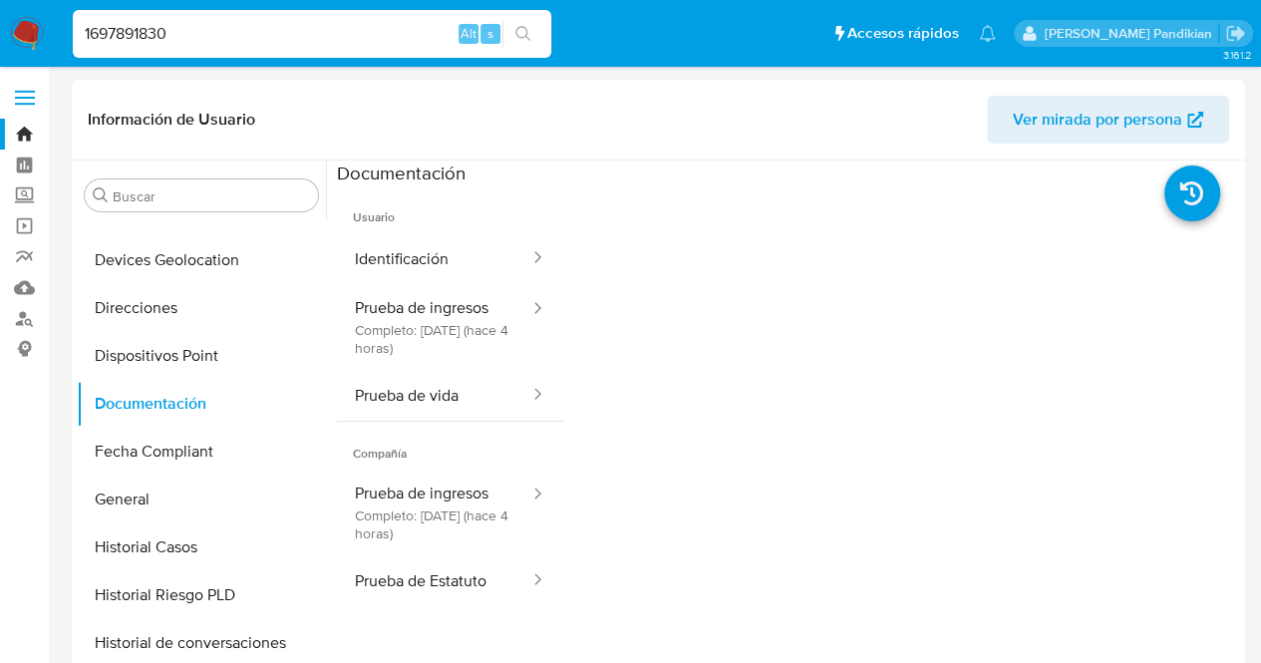
click at [600, 320] on div at bounding box center [902, 504] width 678 height 638
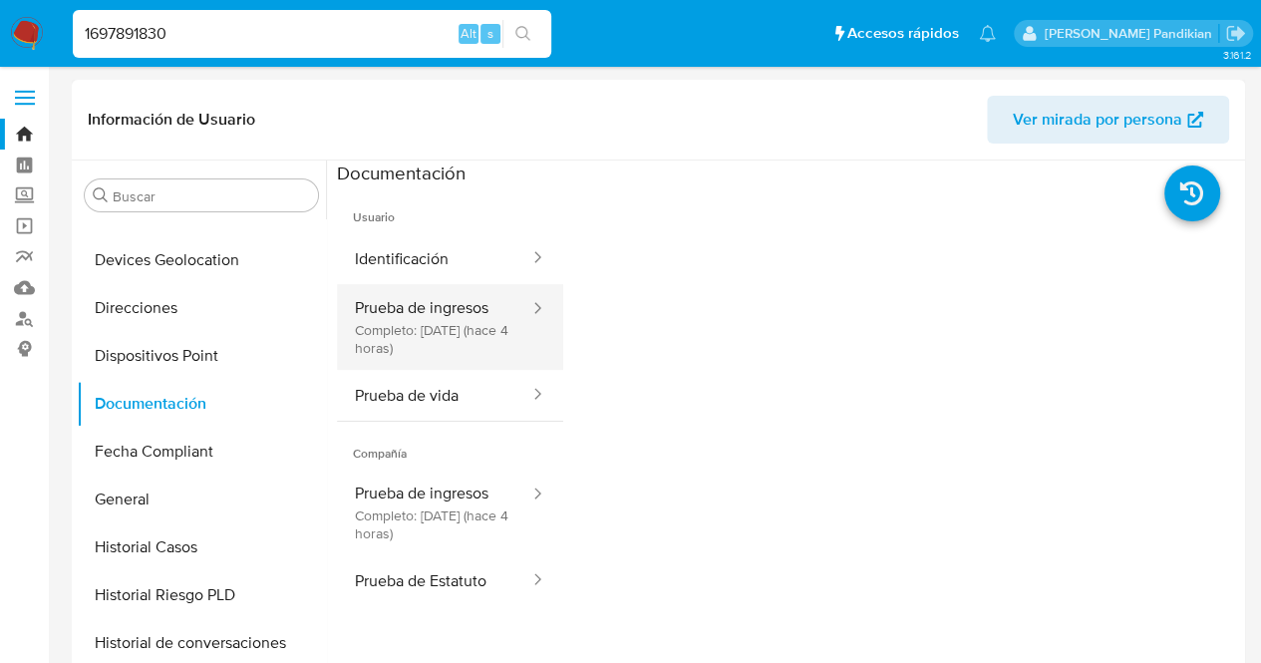
click at [493, 336] on button "Prueba de ingresos Completo: [DATE] (hace 4 horas)" at bounding box center [434, 327] width 194 height 86
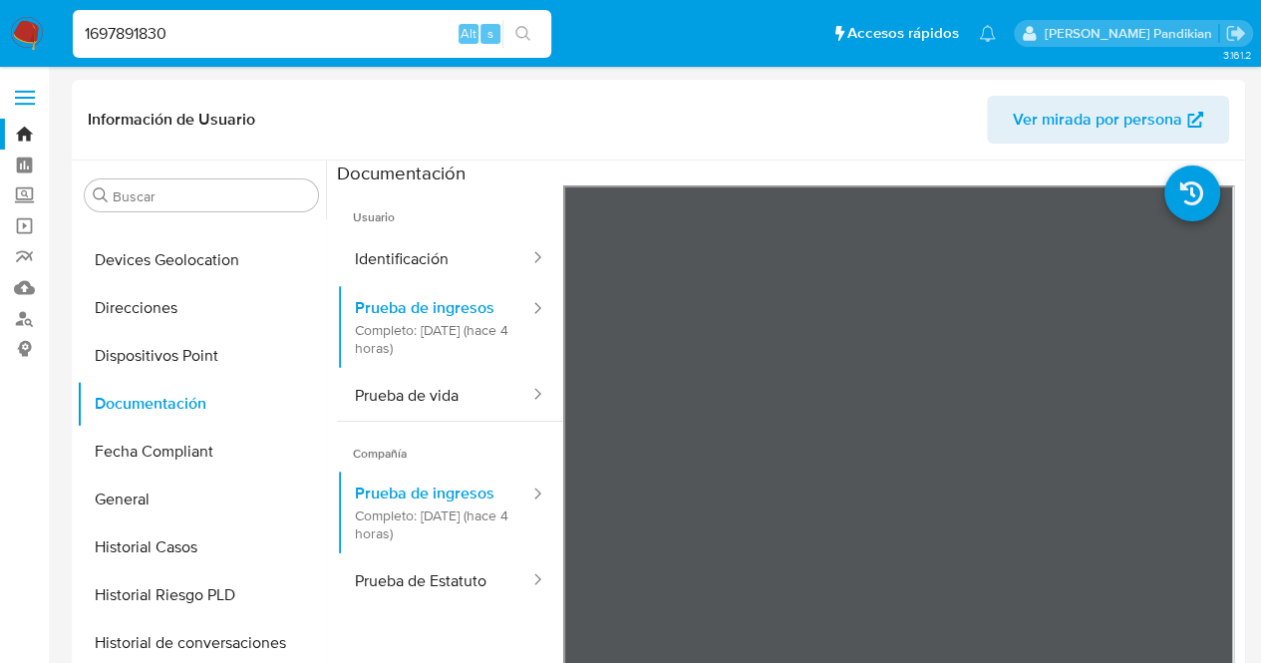
drag, startPoint x: 326, startPoint y: 22, endPoint x: 0, endPoint y: 59, distance: 328.1
click at [0, 59] on nav "Pausado Ver notificaciones 1697891830 Alt s Accesos rápidos Presiona las siguie…" at bounding box center [630, 33] width 1261 height 67
paste input "784312217"
type input "784312217"
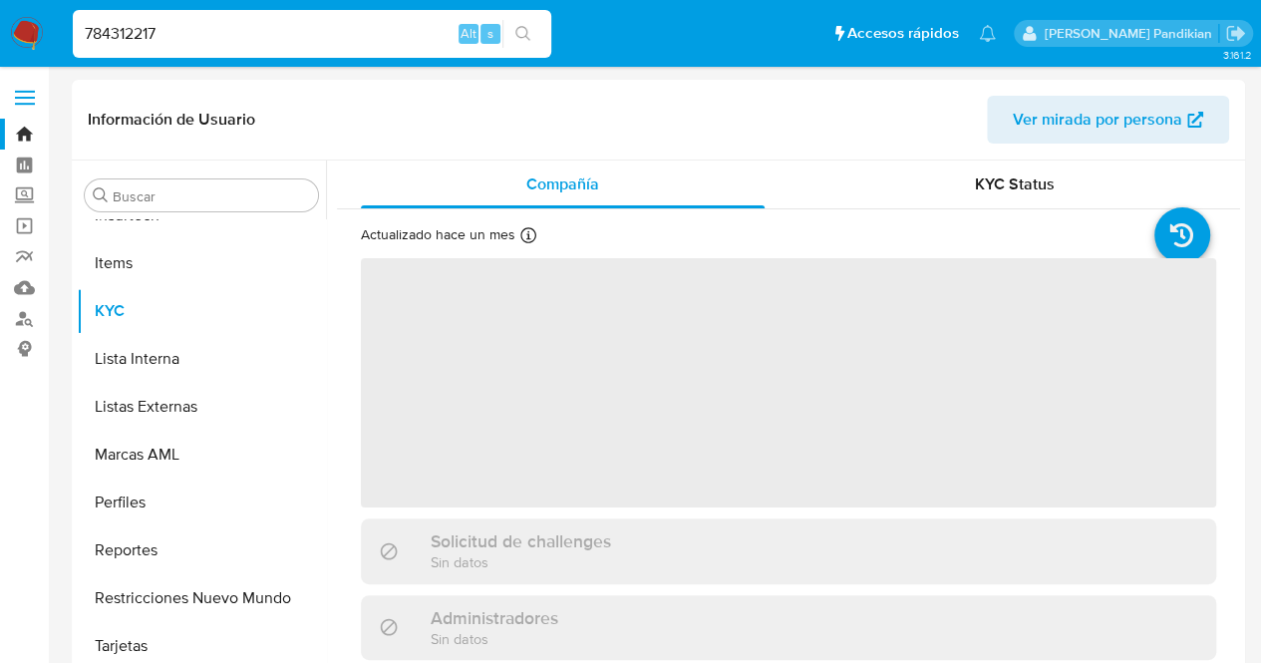
scroll to position [986, 0]
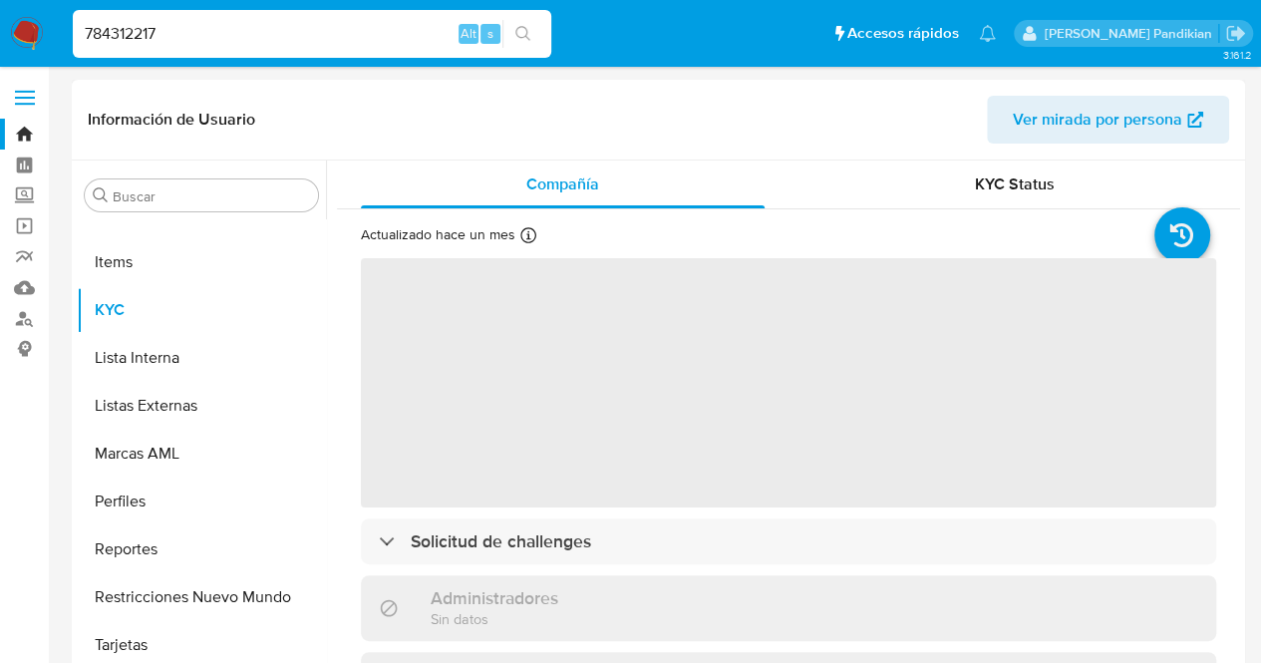
select select "10"
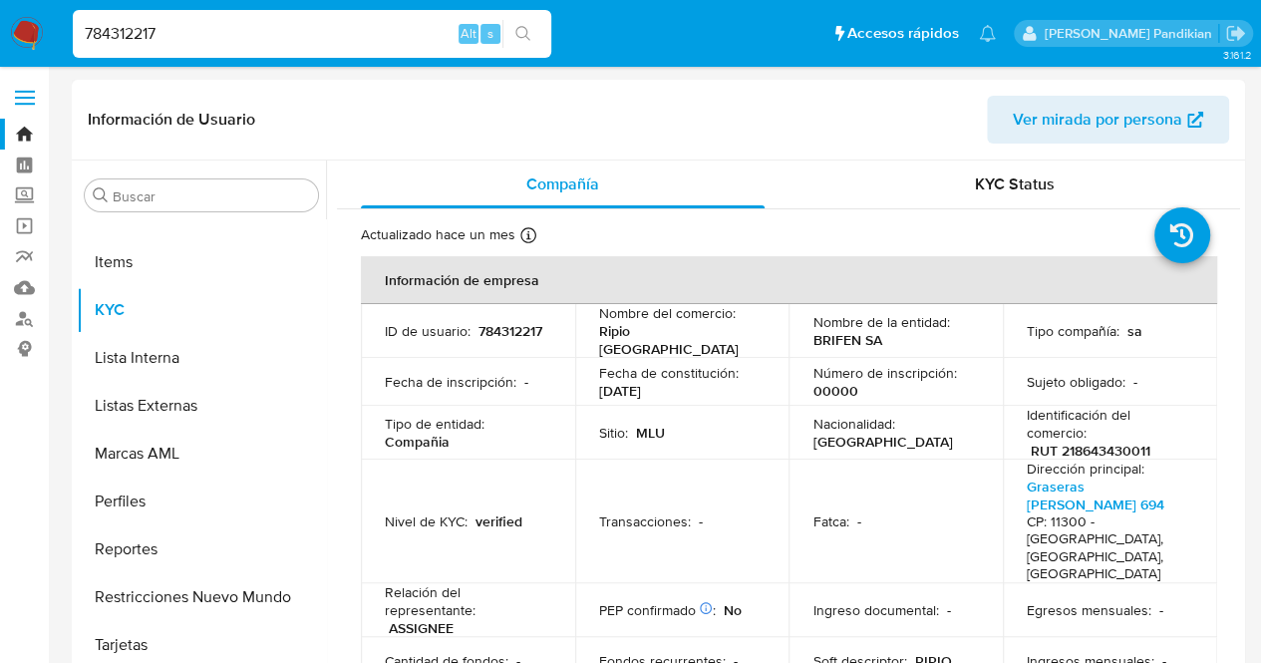
click at [479, 336] on p "784312217" at bounding box center [511, 331] width 64 height 18
copy p "784312217"
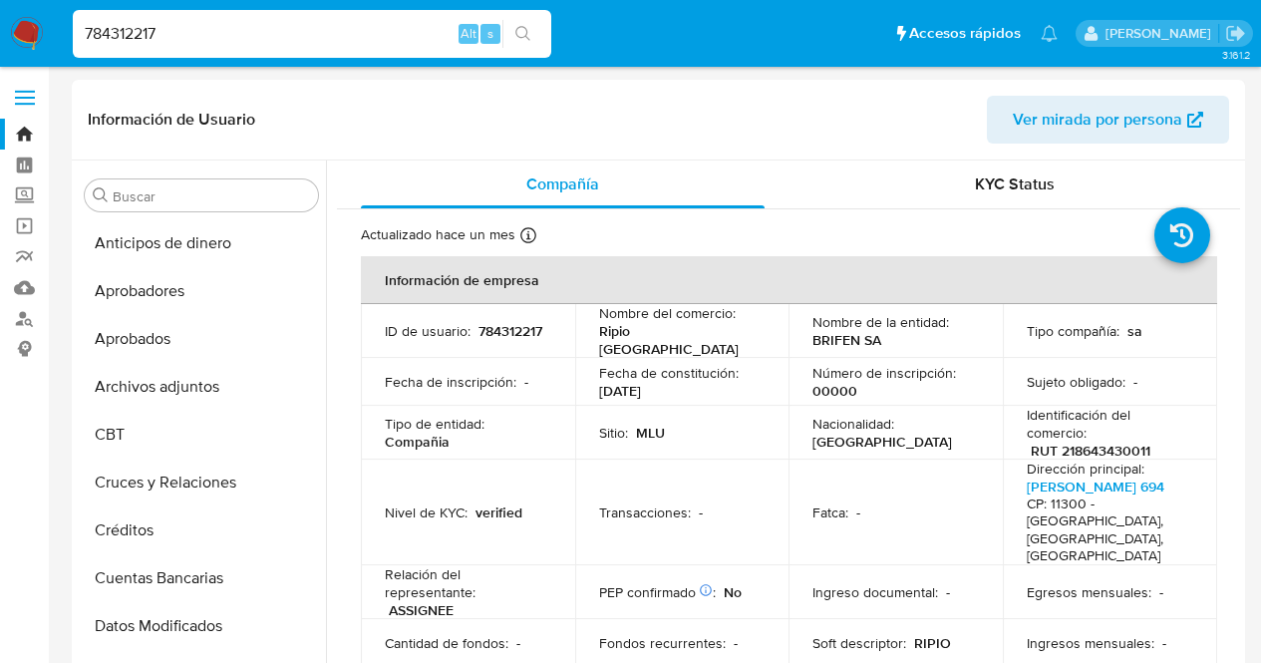
select select "10"
